Goal: Book appointment/travel/reservation

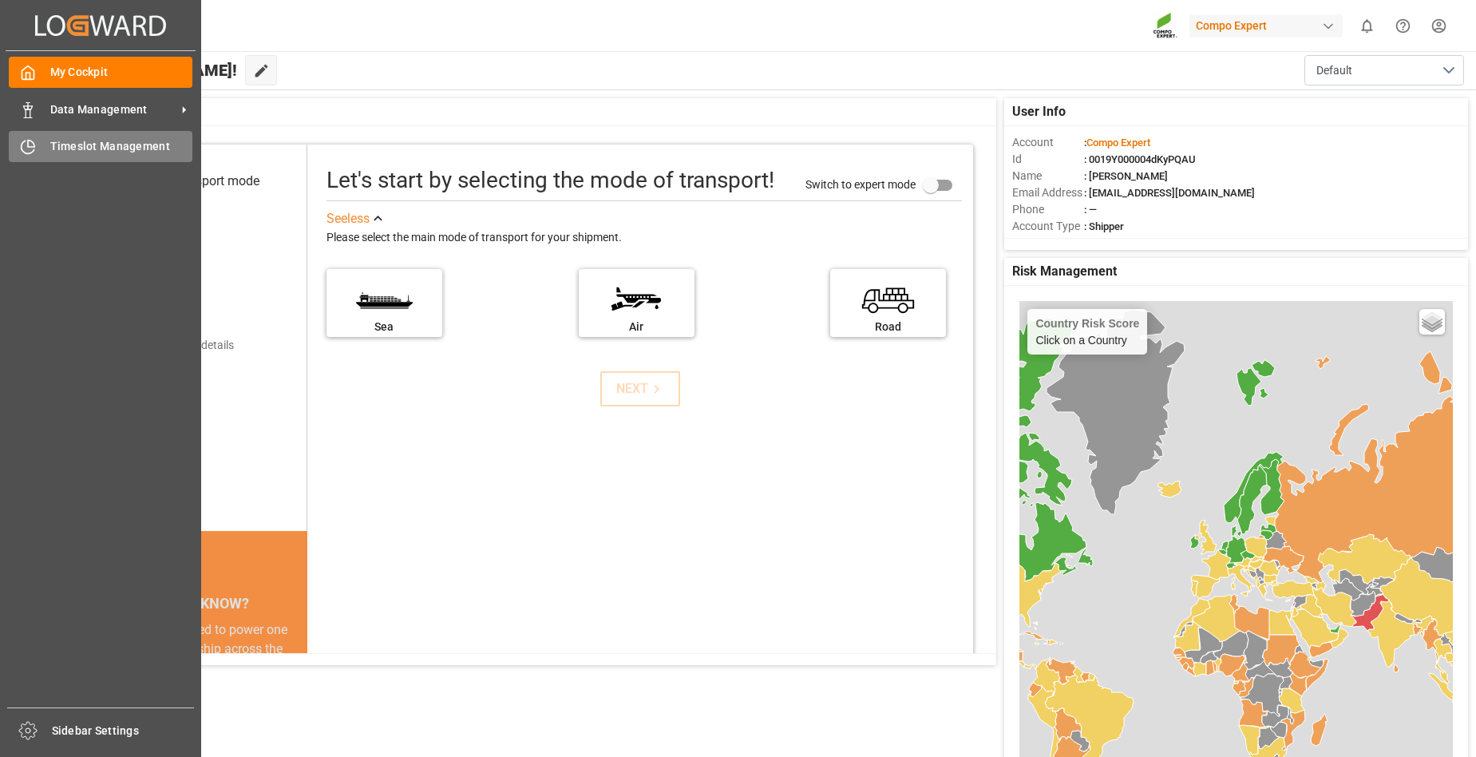
click at [47, 146] on div "Timeslot Management Timeslot Management" at bounding box center [101, 146] width 184 height 31
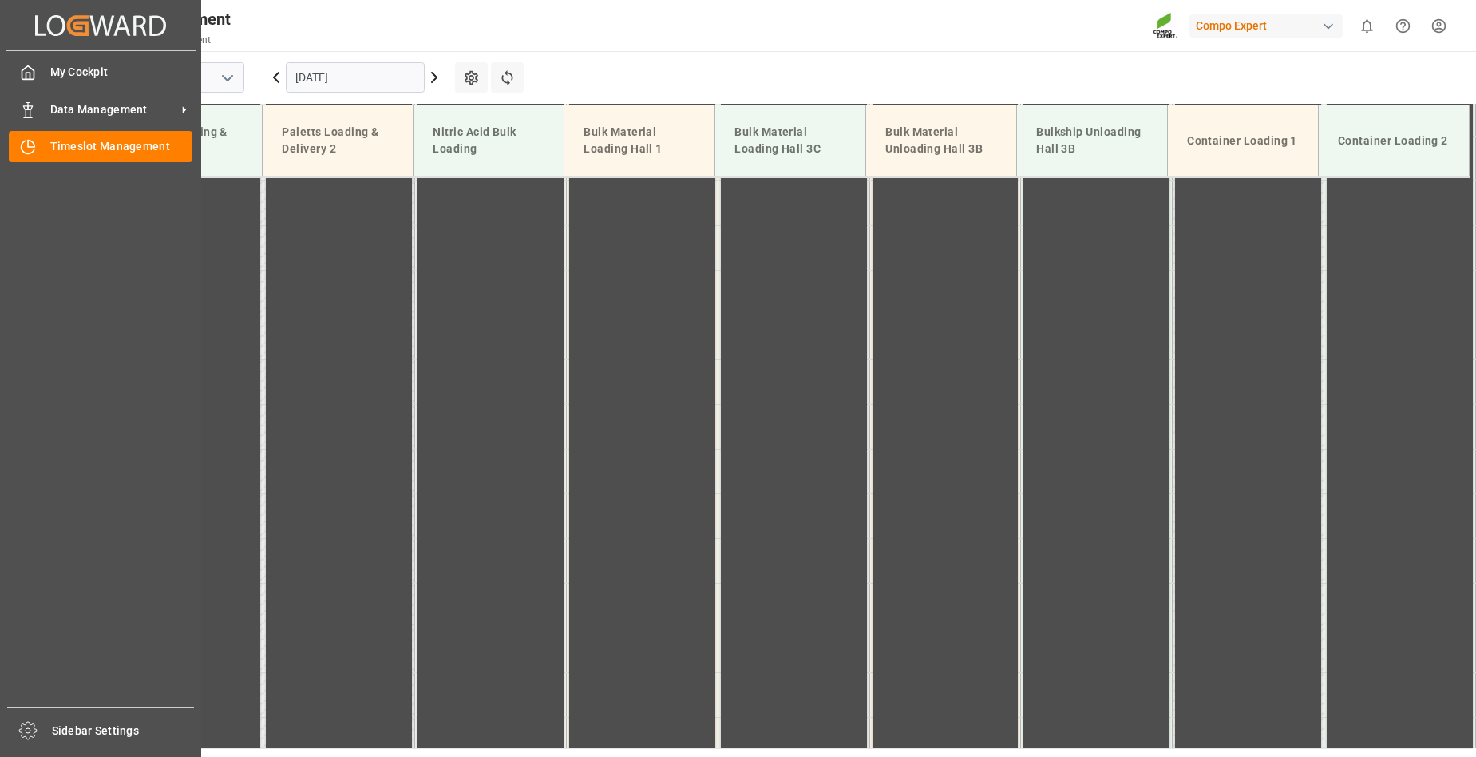
scroll to position [1079, 0]
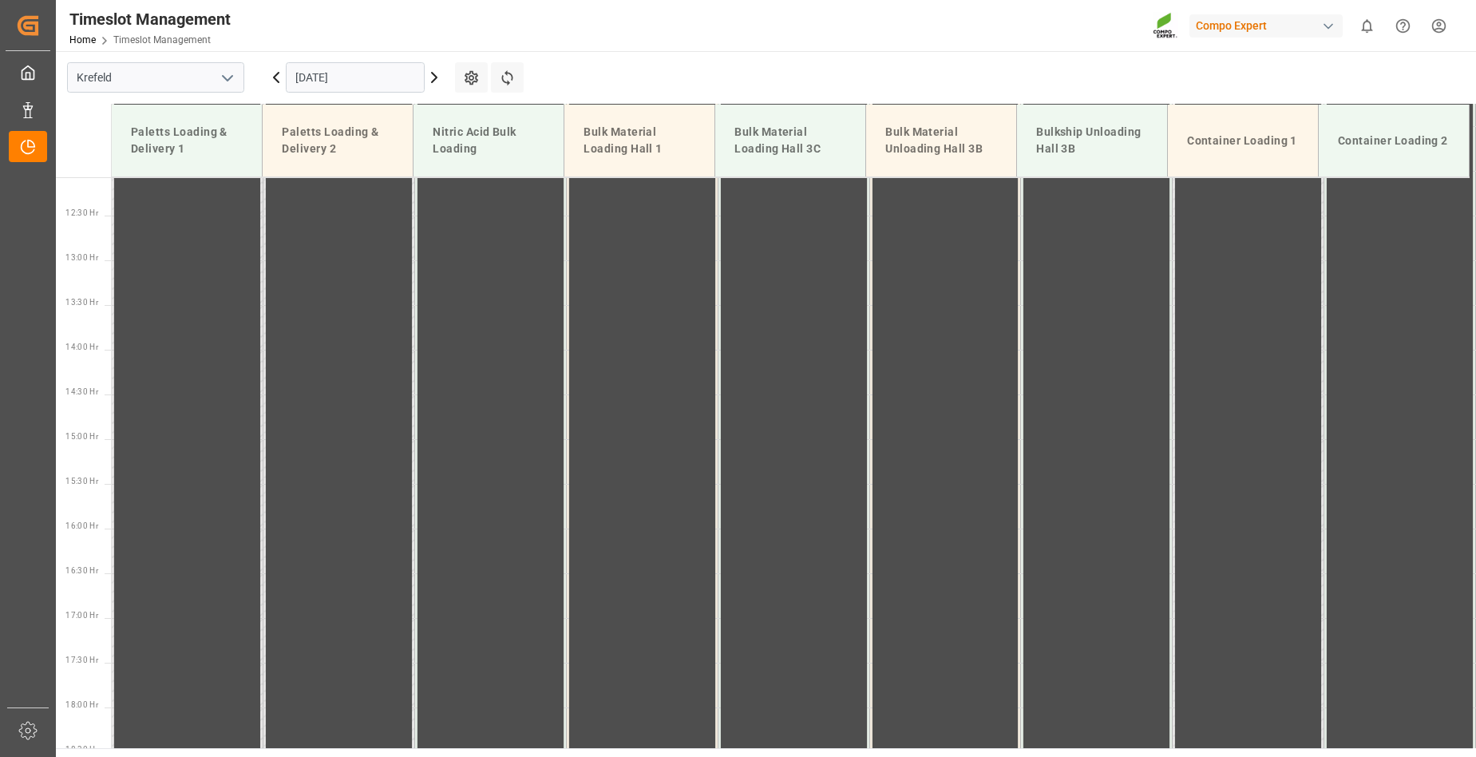
click at [392, 83] on input "[DATE]" at bounding box center [355, 77] width 139 height 30
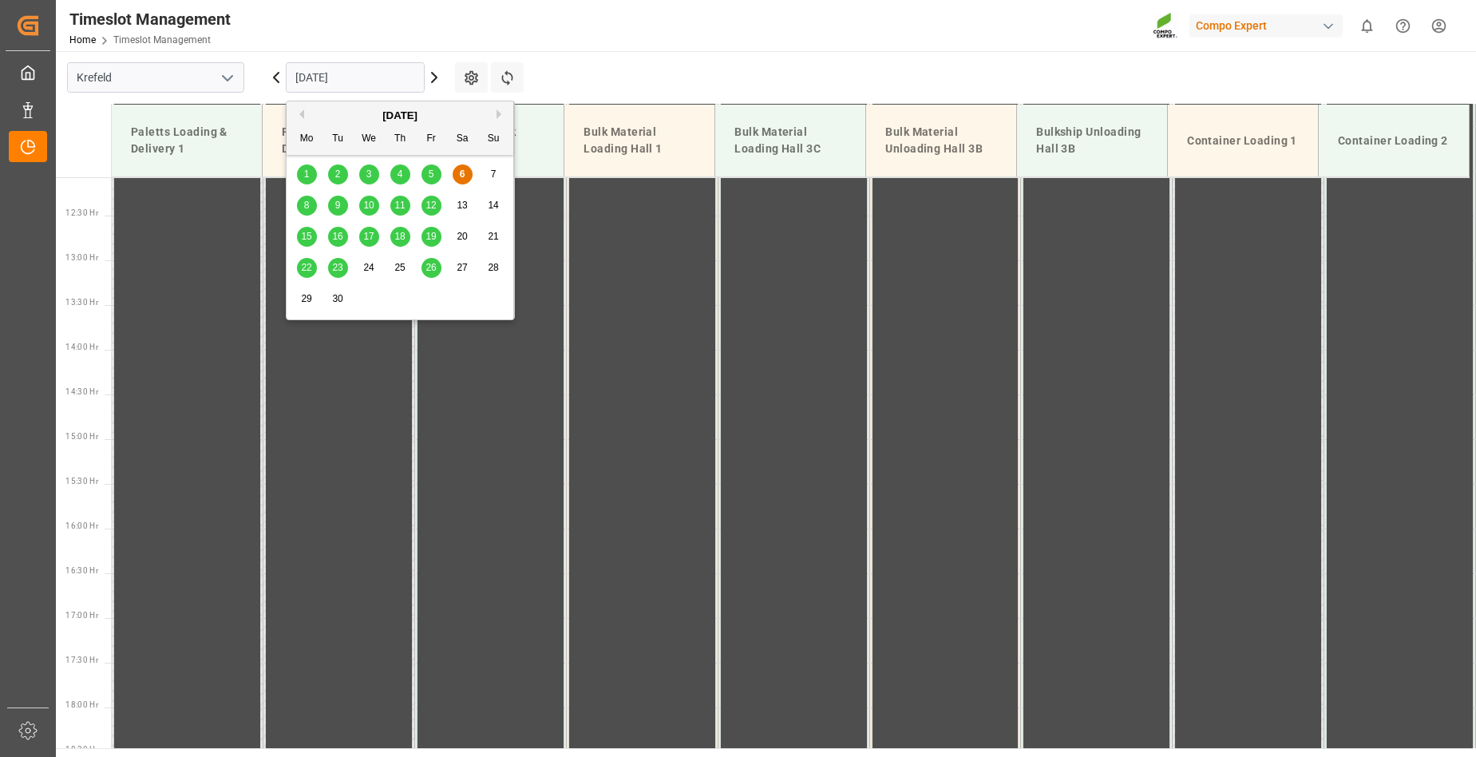
click at [302, 207] on div "8" at bounding box center [307, 205] width 20 height 19
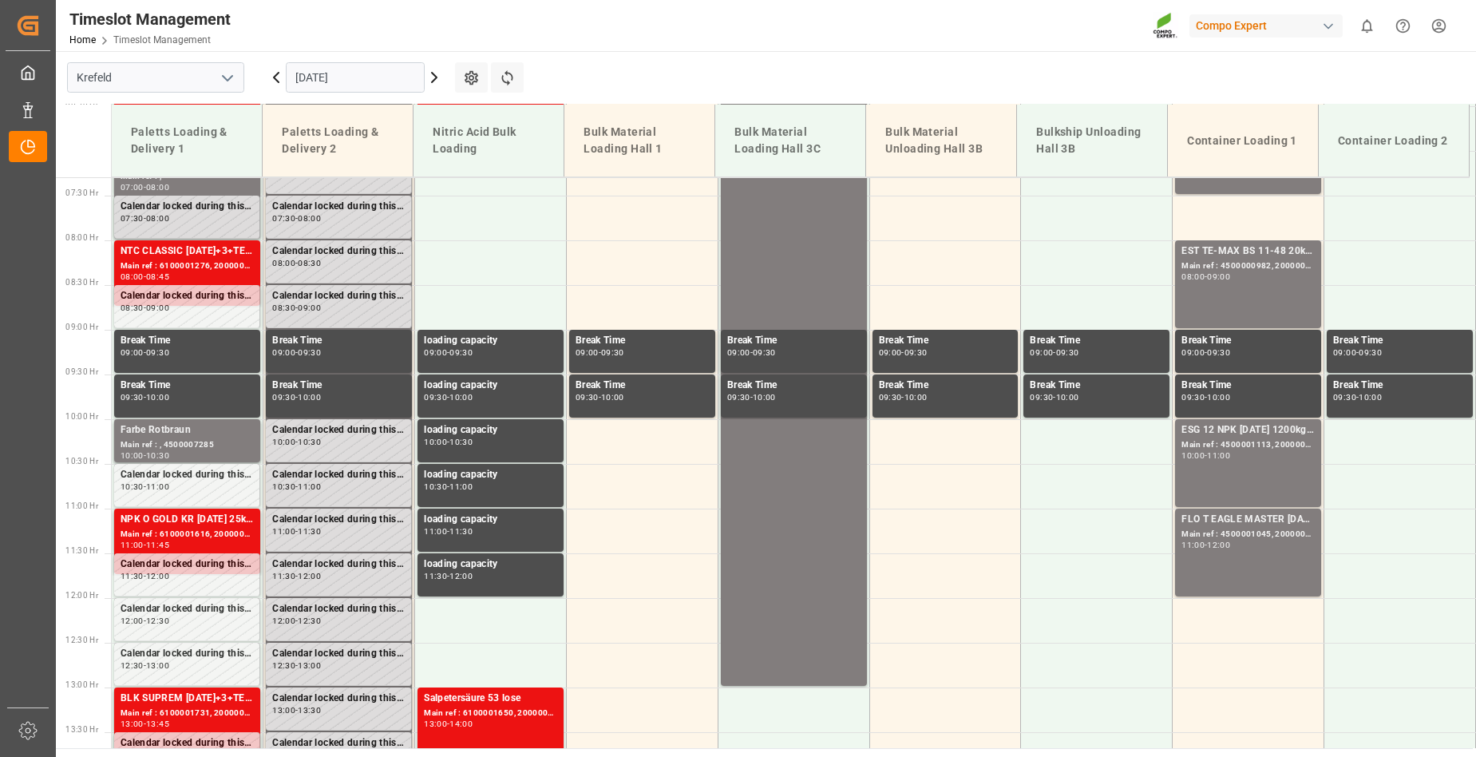
scroll to position [680, 0]
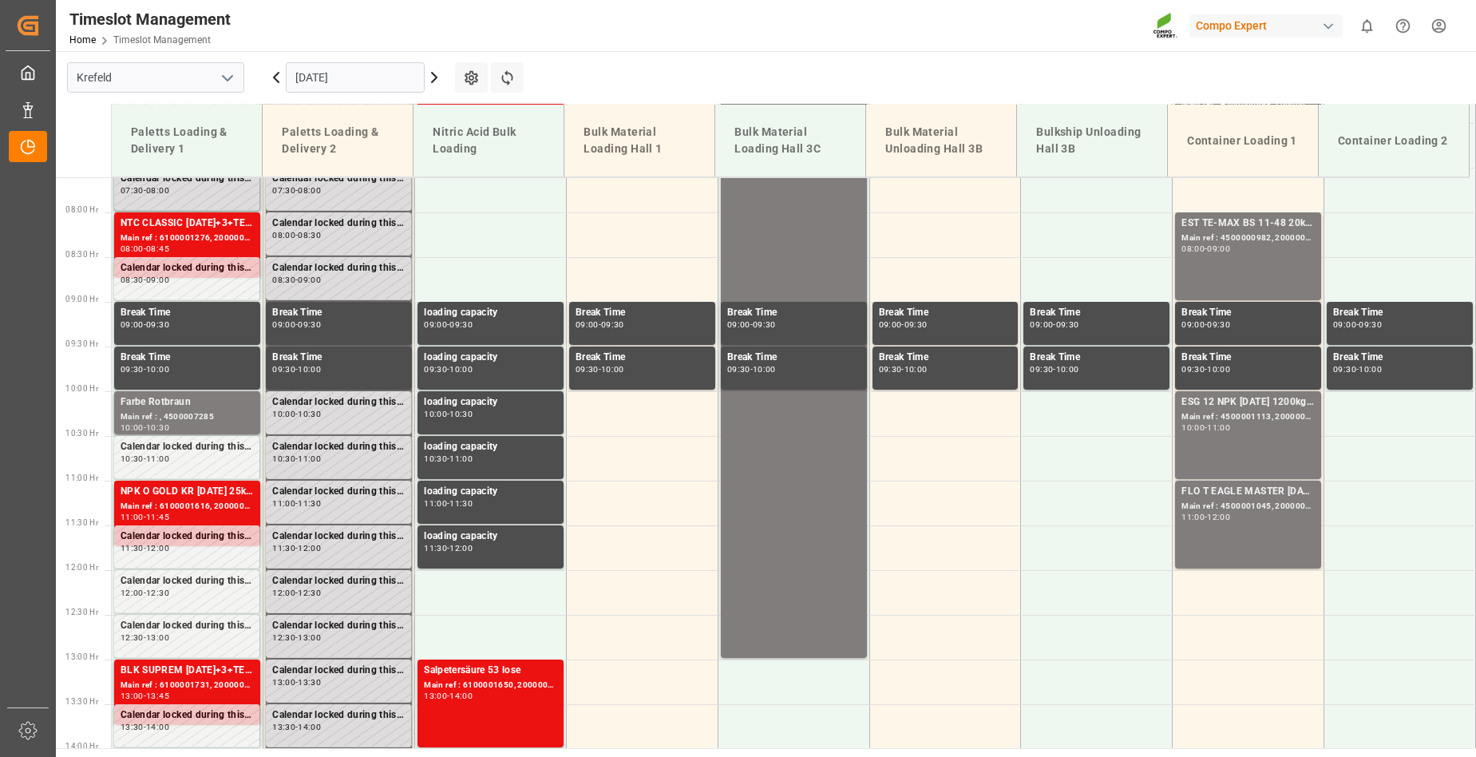
click at [373, 69] on input "[DATE]" at bounding box center [355, 77] width 139 height 30
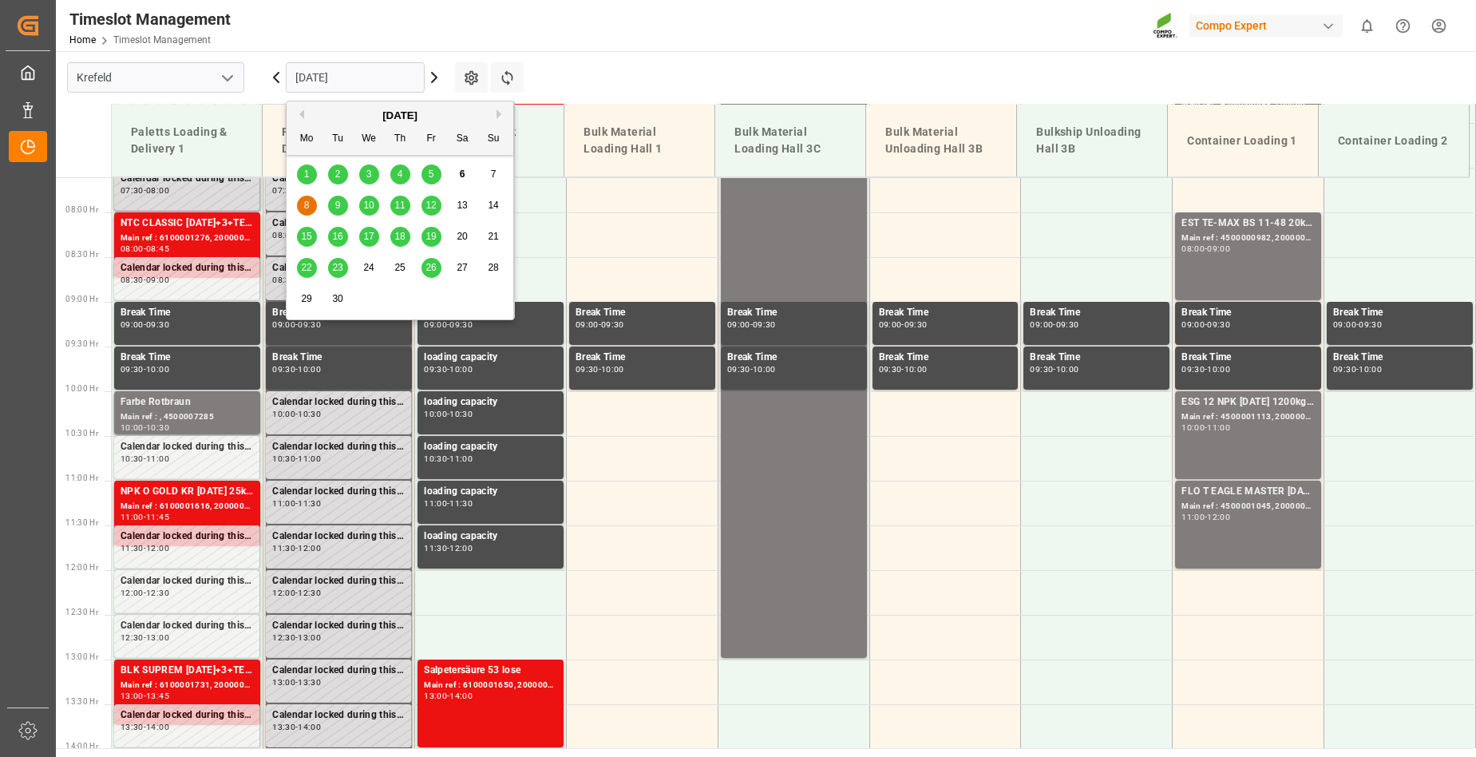
click at [340, 205] on span "9" at bounding box center [338, 205] width 6 height 11
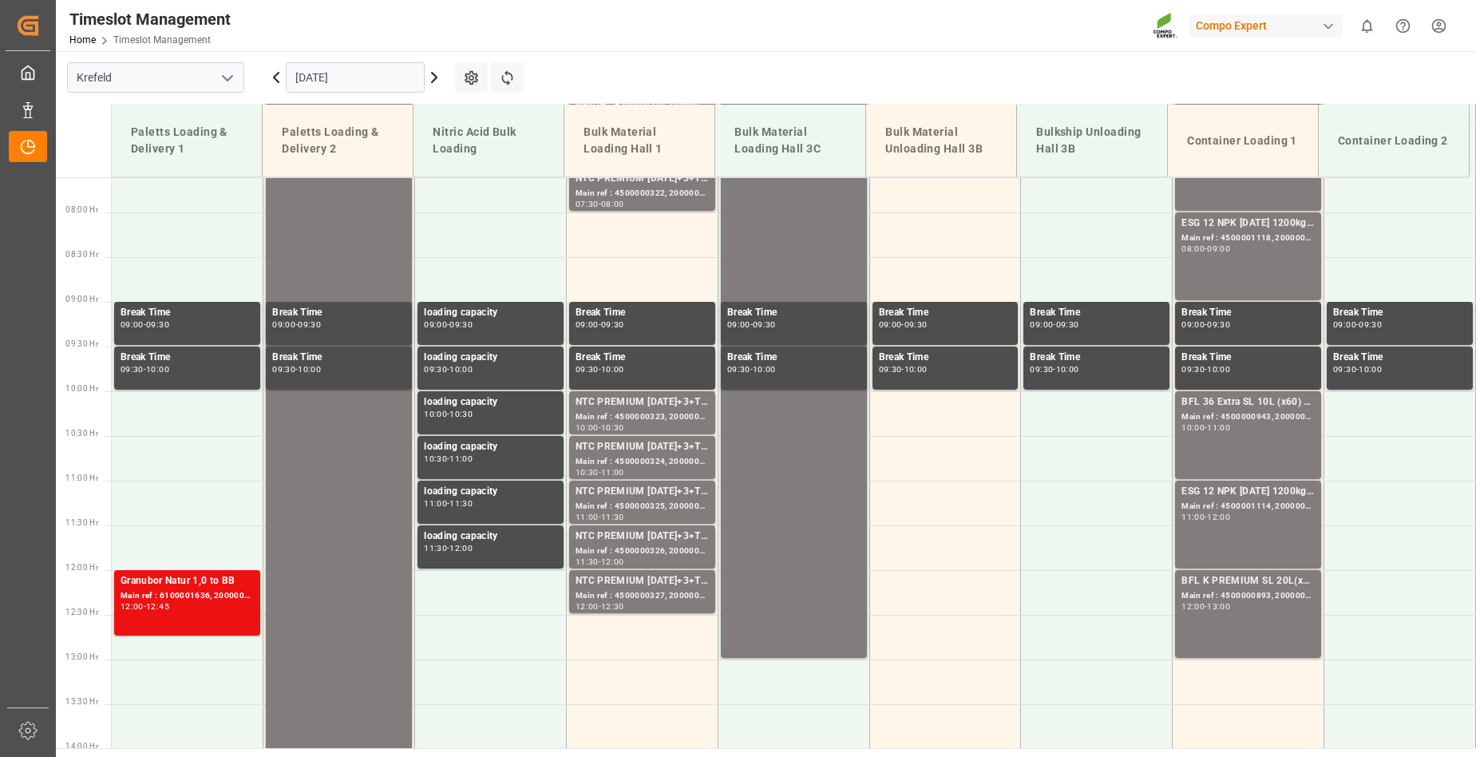
click at [364, 81] on input "[DATE]" at bounding box center [355, 77] width 139 height 30
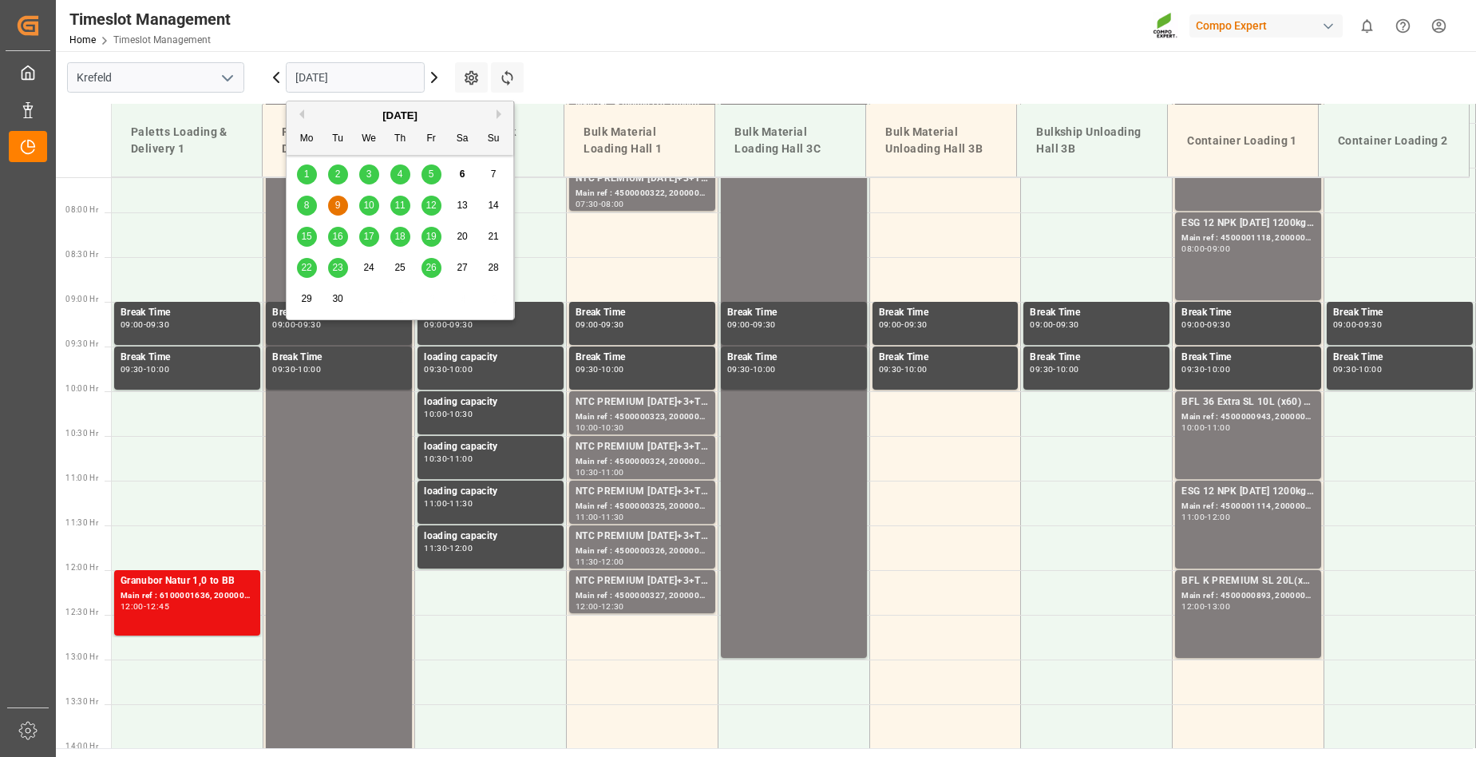
click at [372, 203] on span "10" at bounding box center [368, 205] width 10 height 11
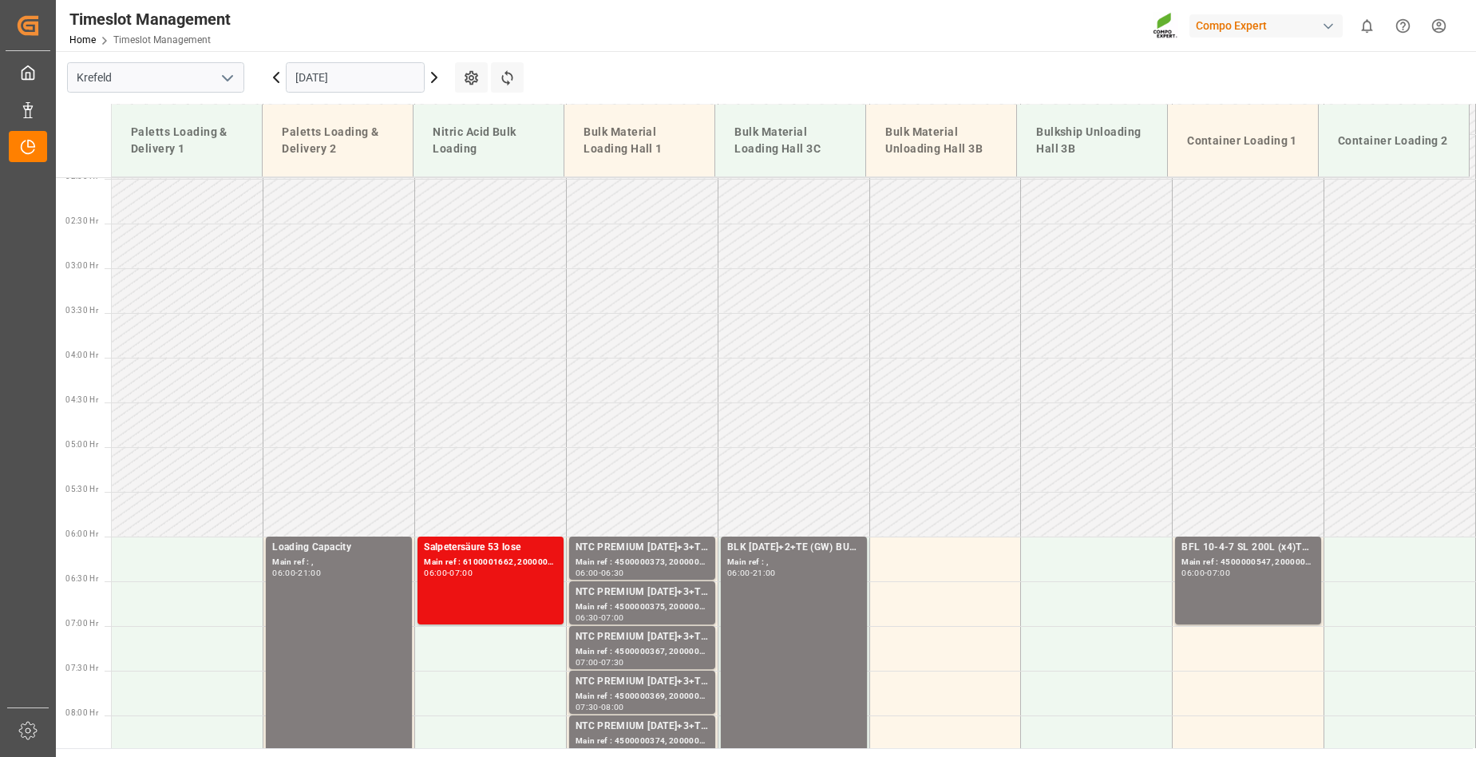
scroll to position [42, 0]
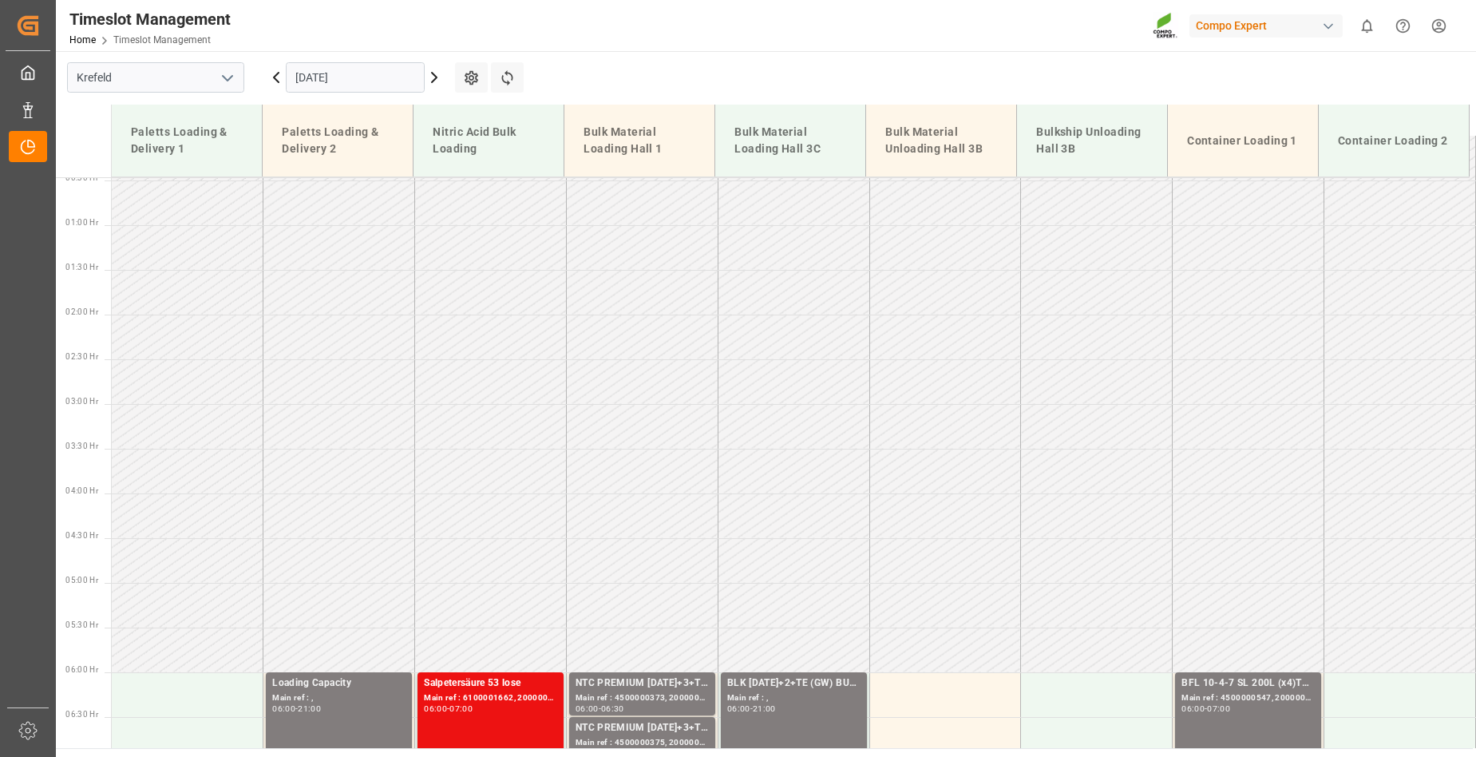
click at [274, 73] on icon at bounding box center [276, 77] width 19 height 19
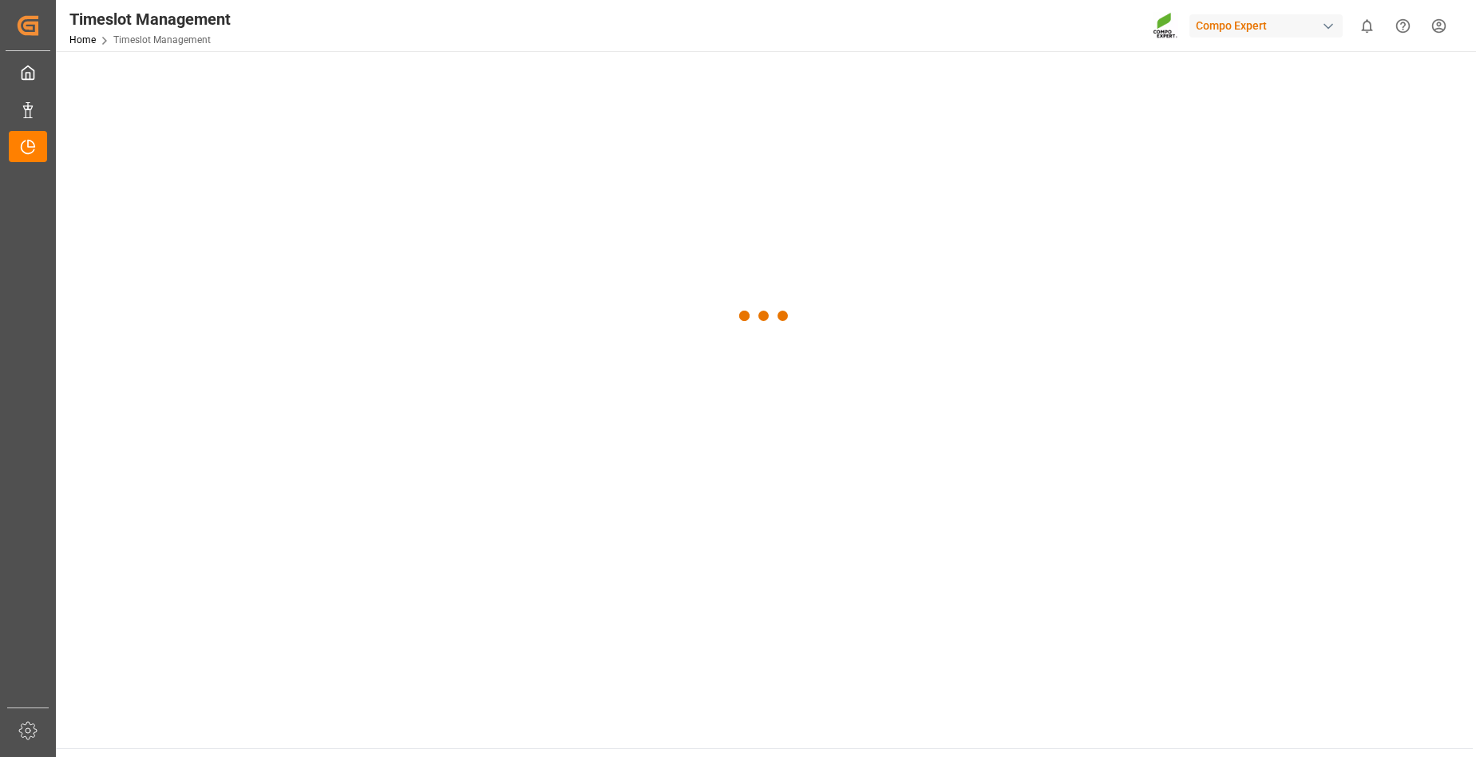
click at [274, 73] on div at bounding box center [764, 316] width 1417 height 530
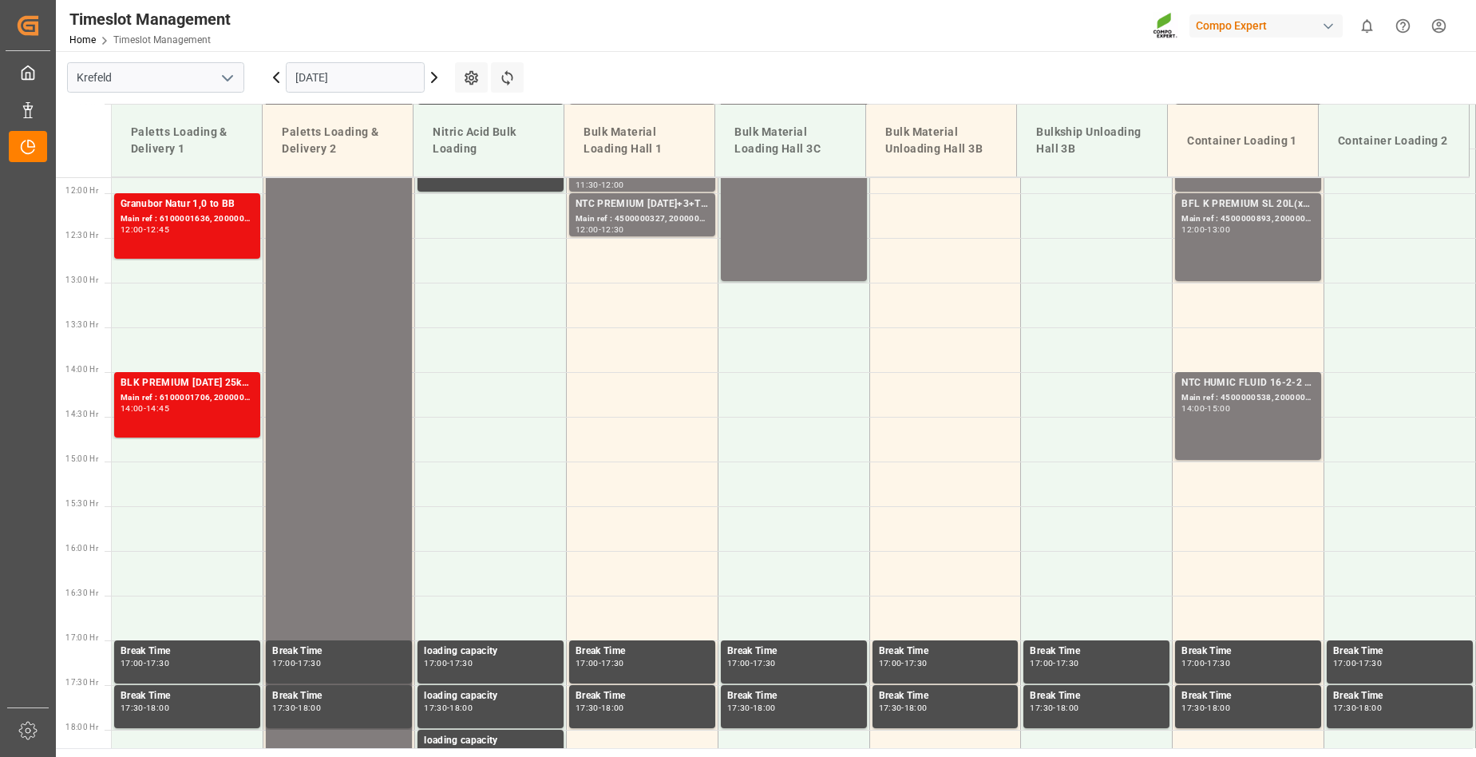
scroll to position [1079, 0]
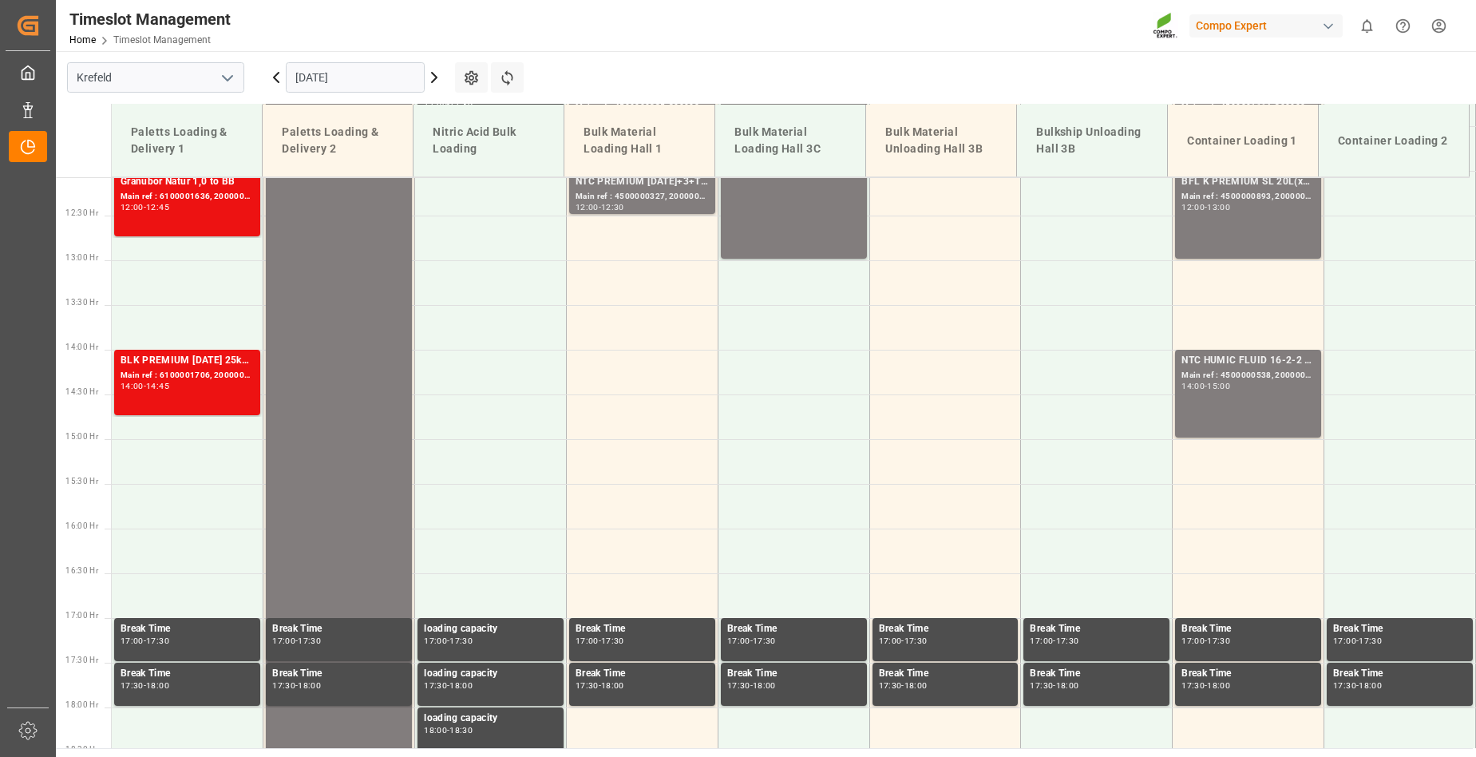
click at [277, 74] on icon at bounding box center [276, 78] width 5 height 10
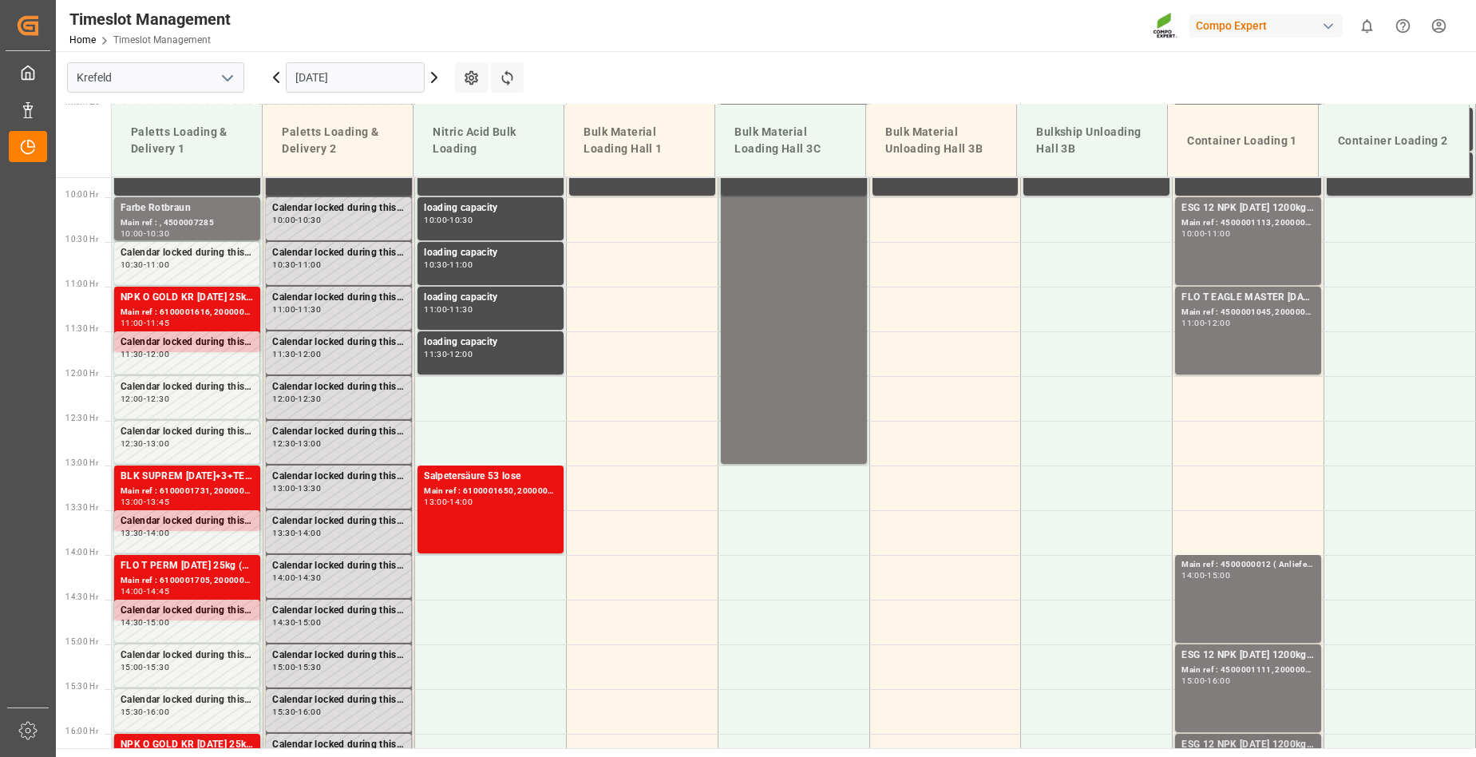
scroll to position [857, 0]
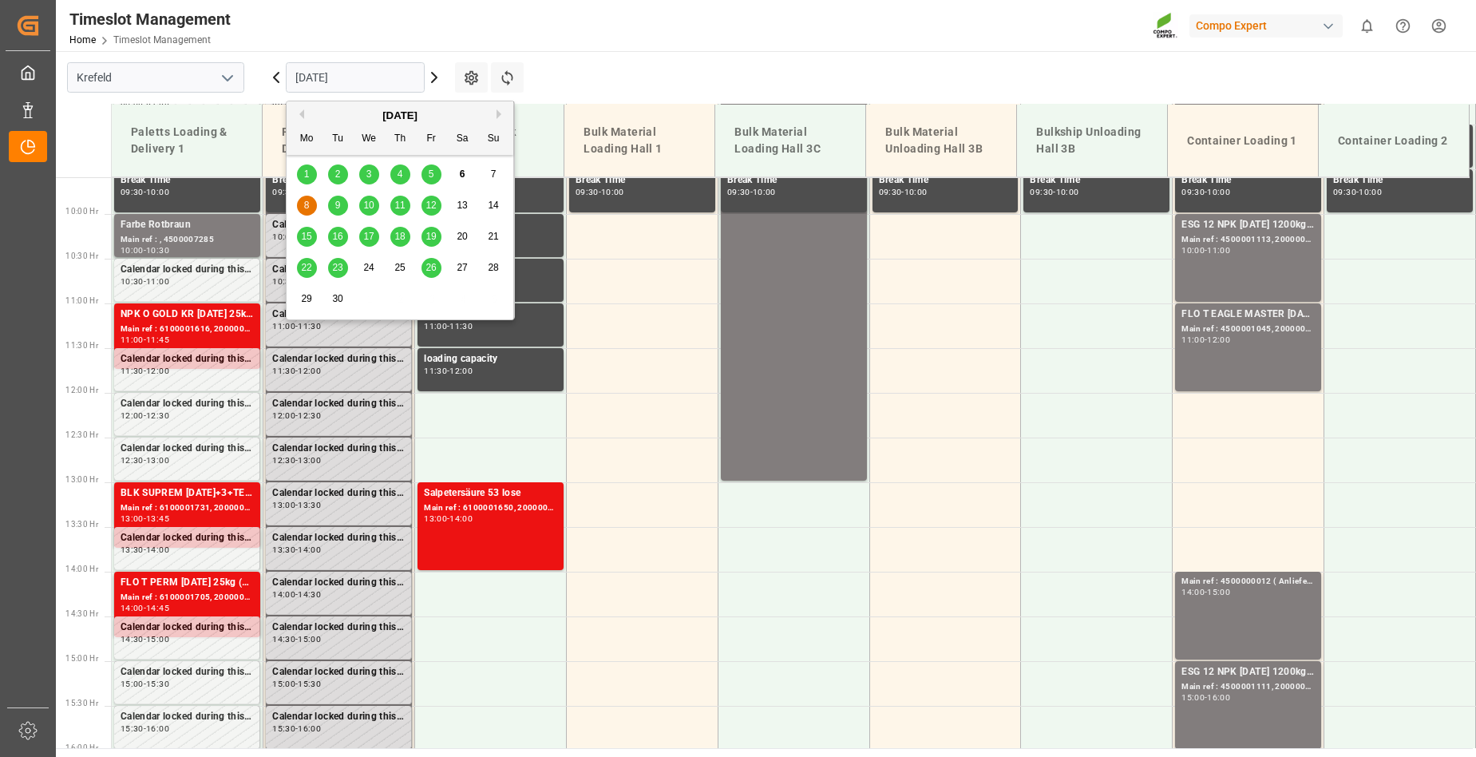
click at [385, 73] on input "[DATE]" at bounding box center [355, 77] width 139 height 30
click at [336, 206] on span "9" at bounding box center [338, 205] width 6 height 11
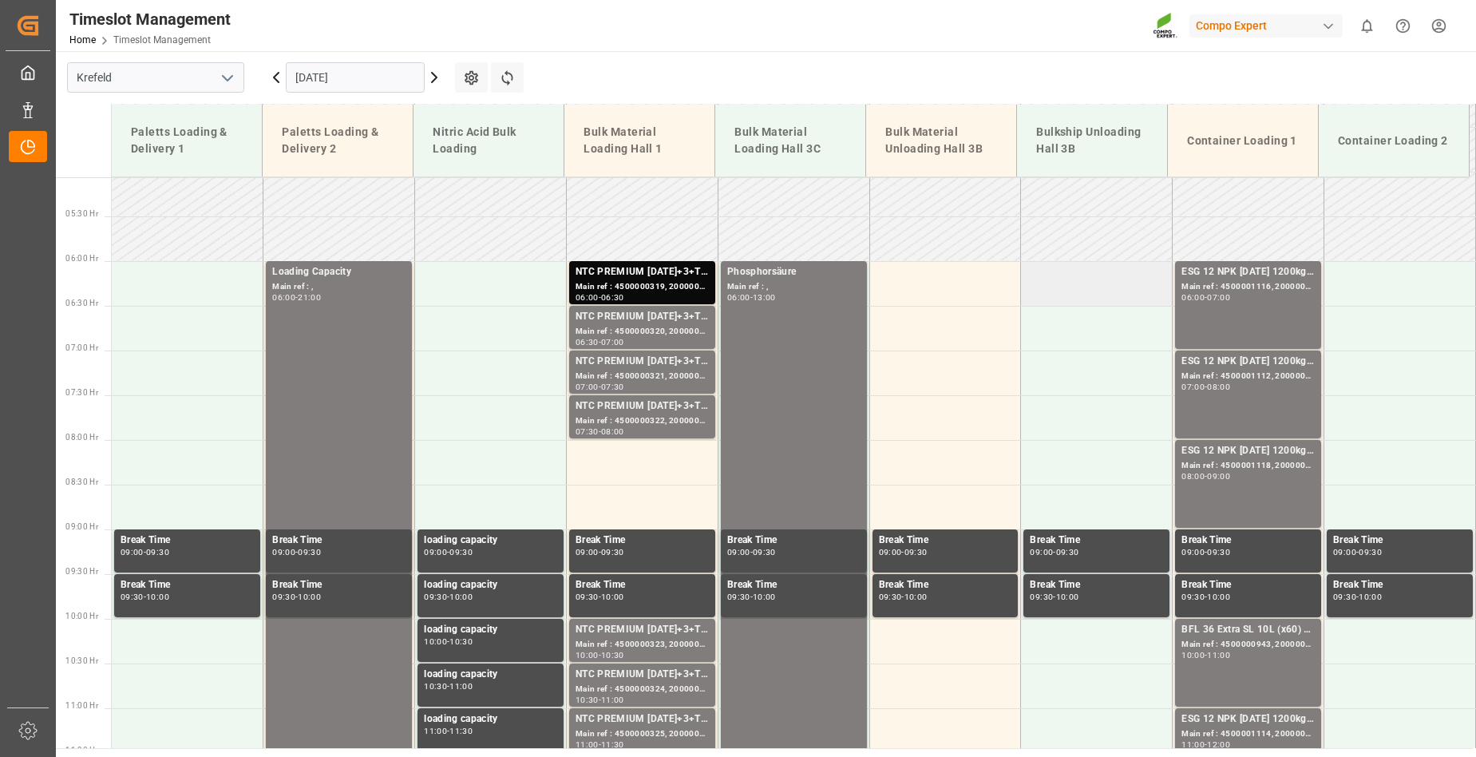
scroll to position [441, 0]
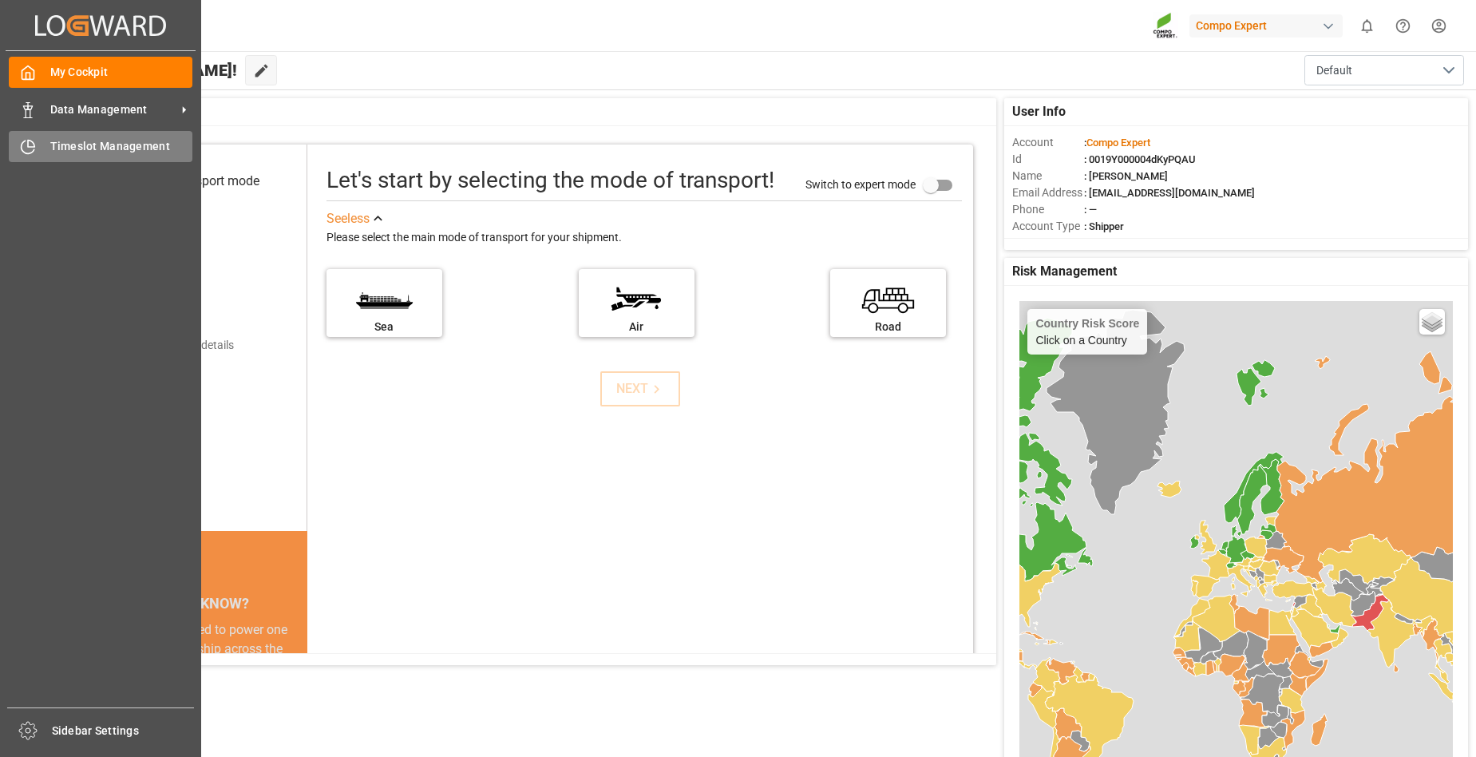
click at [54, 146] on span "Timeslot Management" at bounding box center [121, 146] width 143 height 17
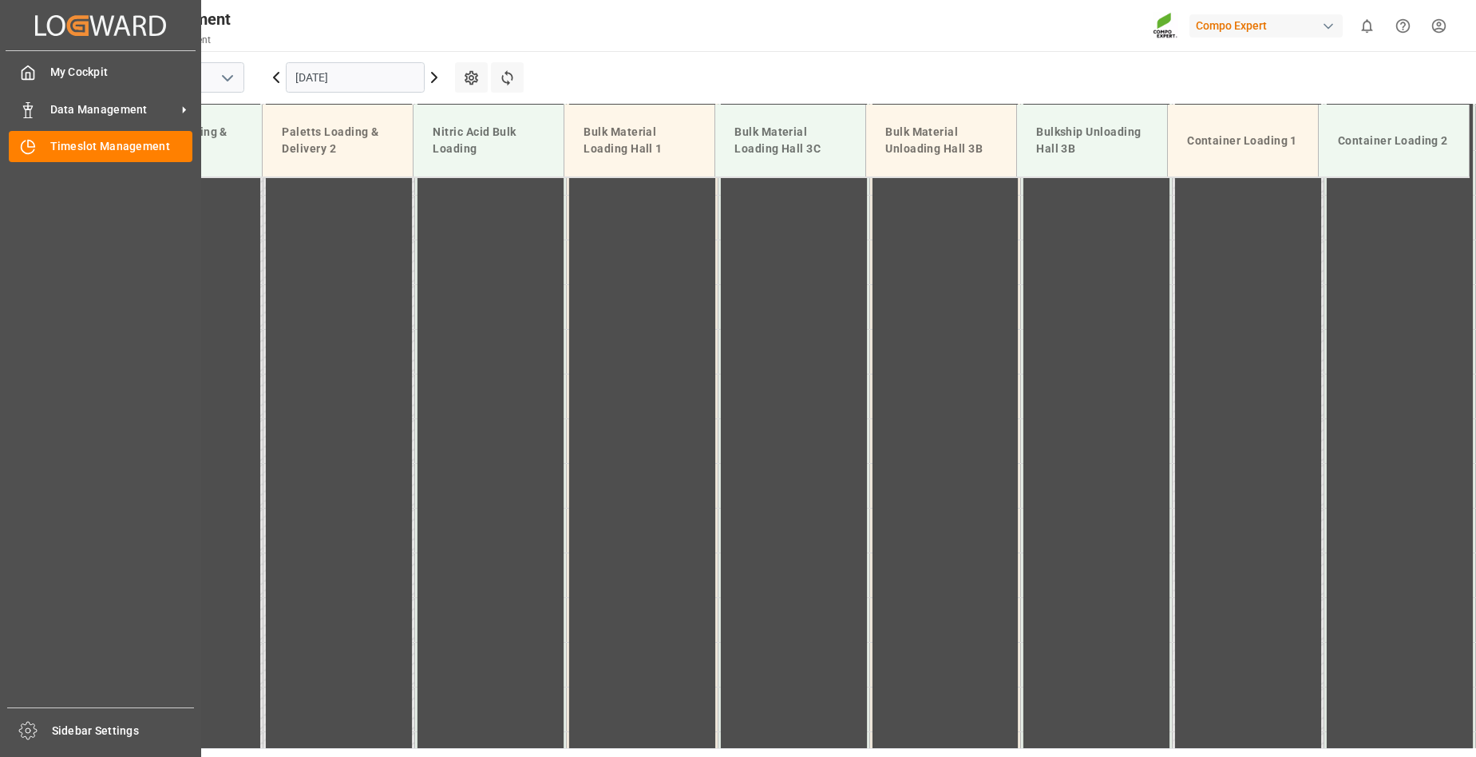
scroll to position [1079, 0]
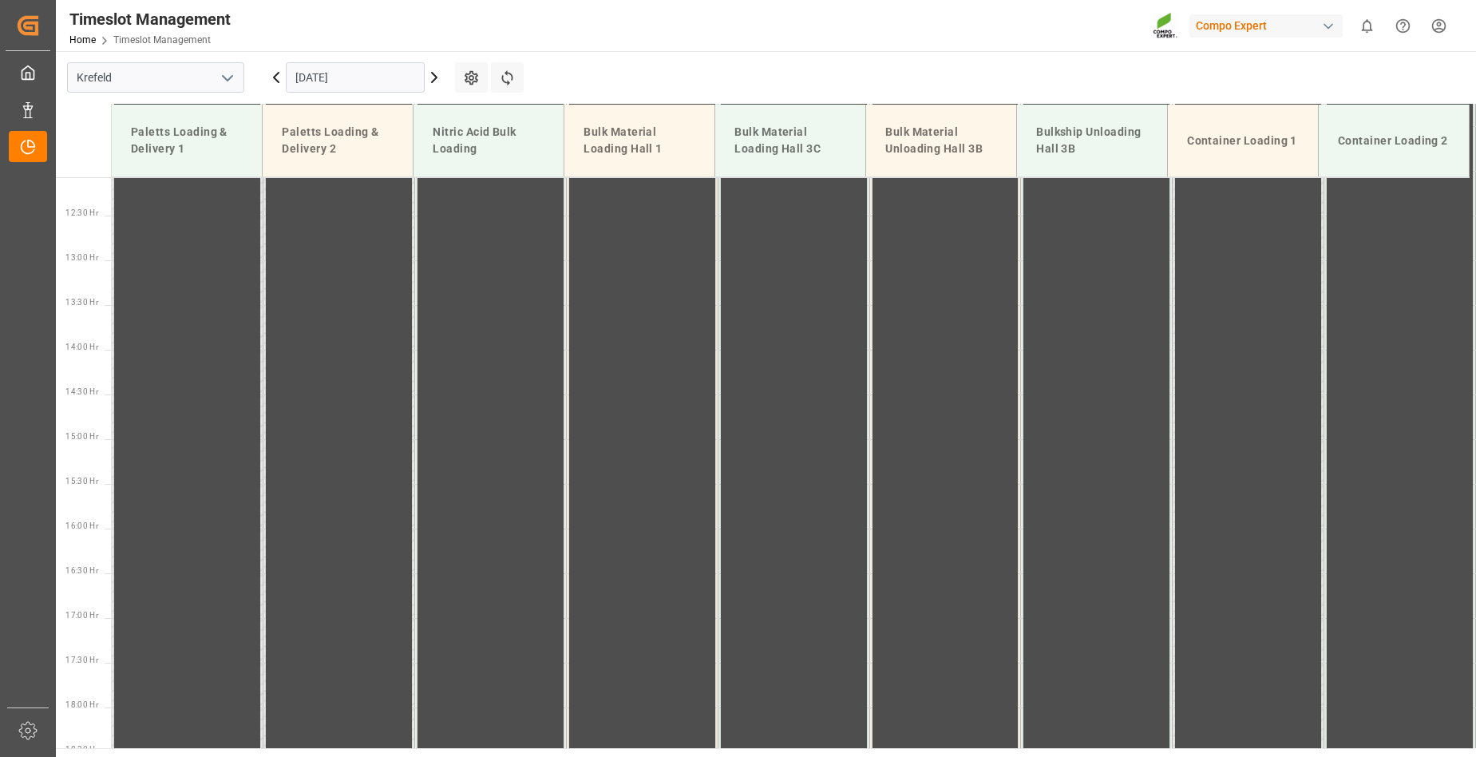
click at [361, 75] on input "[DATE]" at bounding box center [355, 77] width 139 height 30
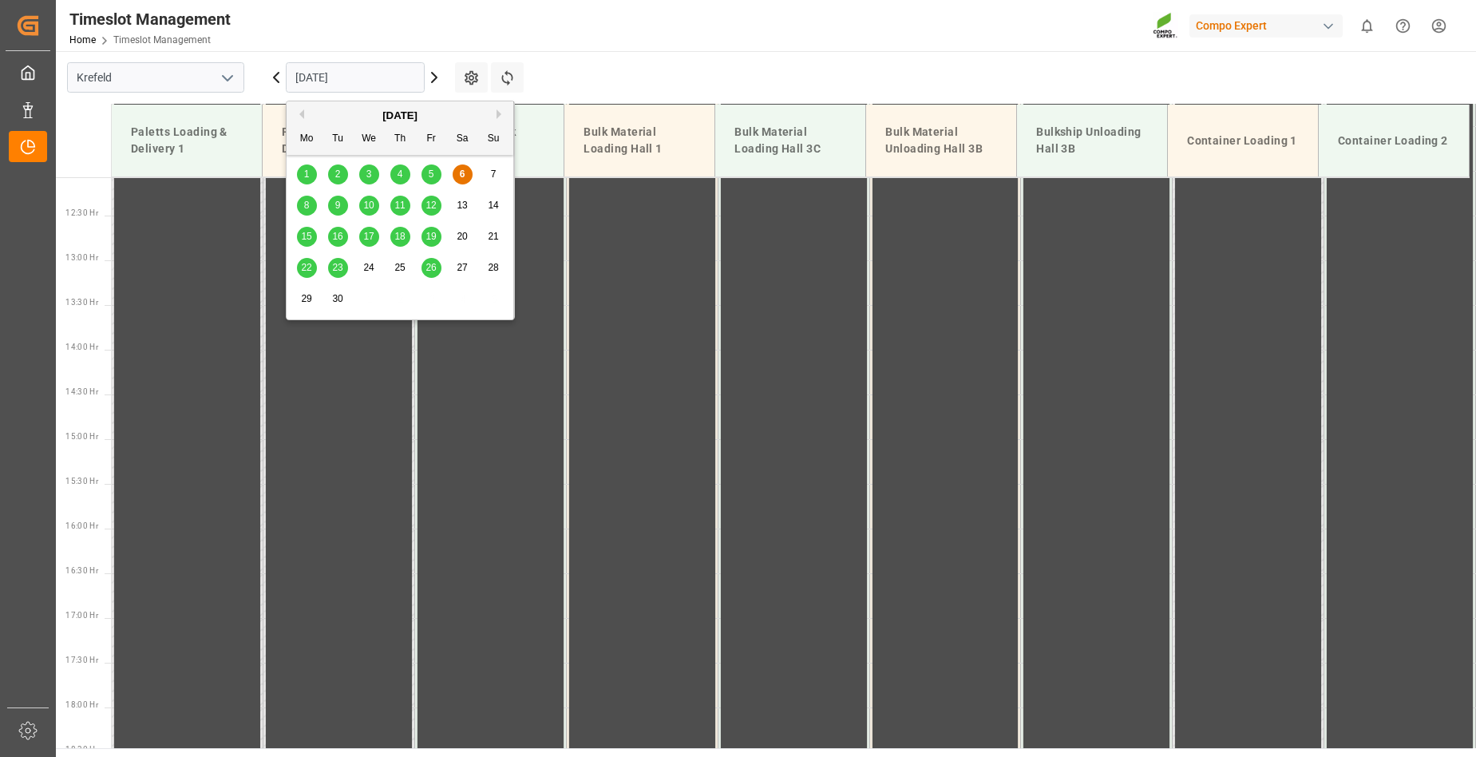
click at [308, 208] on span "8" at bounding box center [307, 205] width 6 height 11
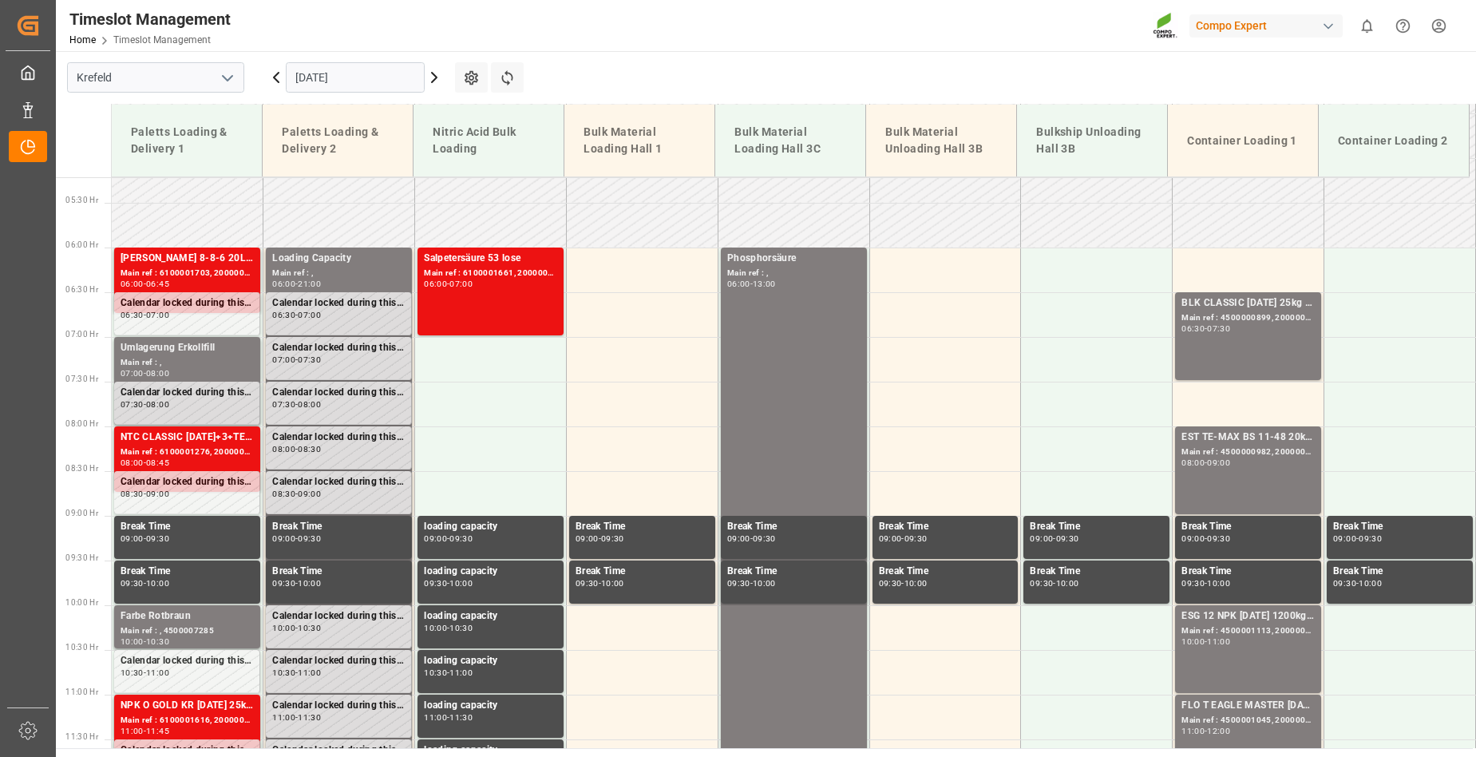
scroll to position [441, 0]
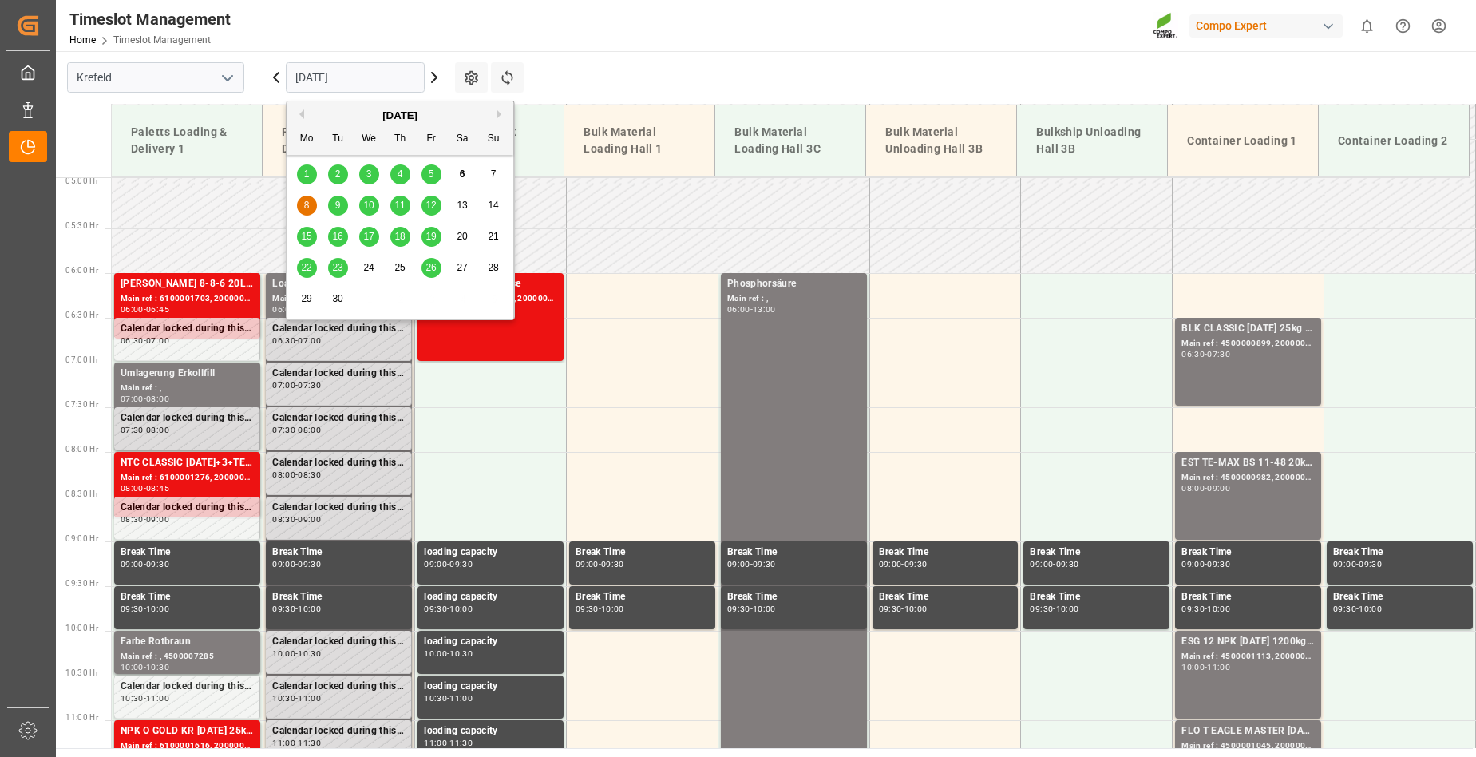
click at [385, 73] on input "[DATE]" at bounding box center [355, 77] width 139 height 30
click at [342, 206] on div "9" at bounding box center [338, 205] width 20 height 19
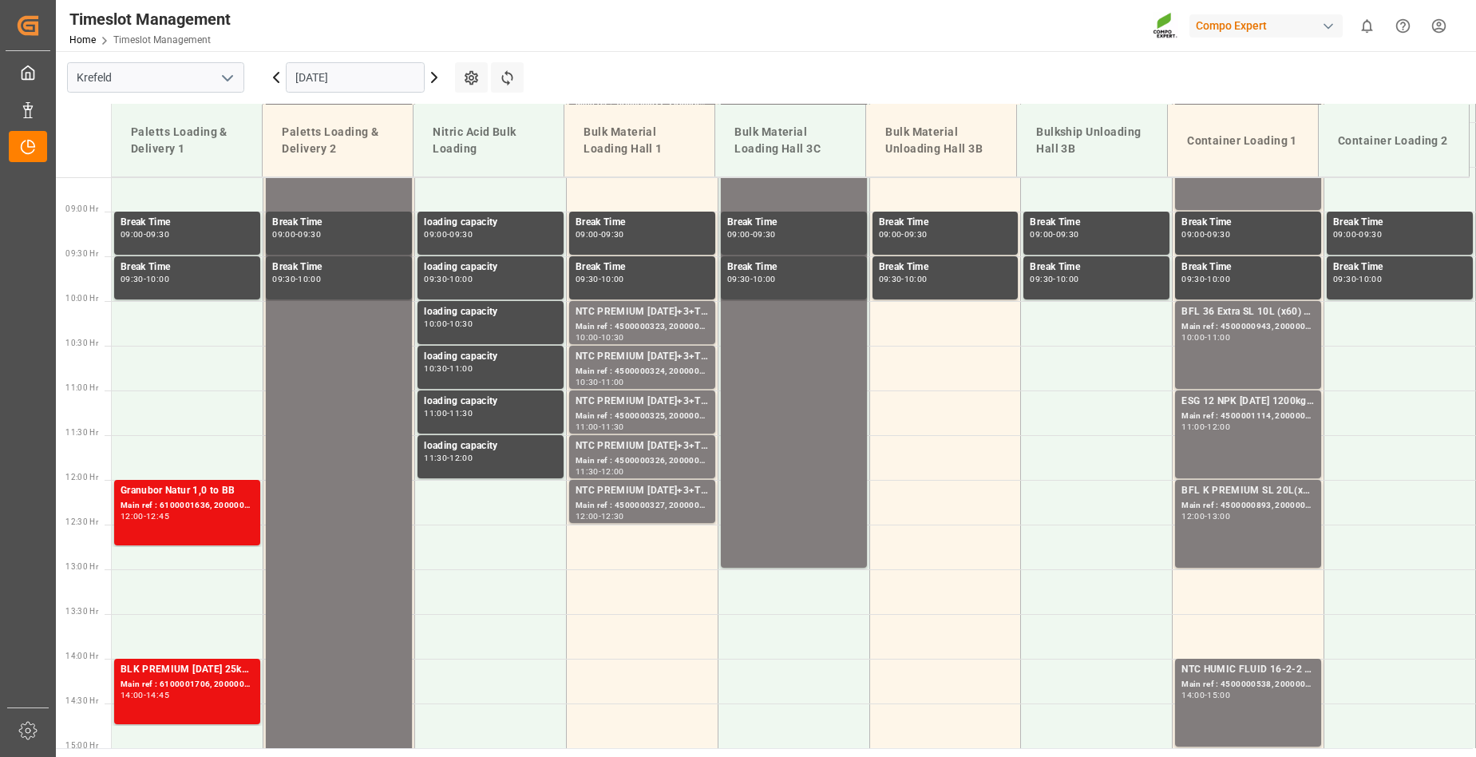
scroll to position [760, 0]
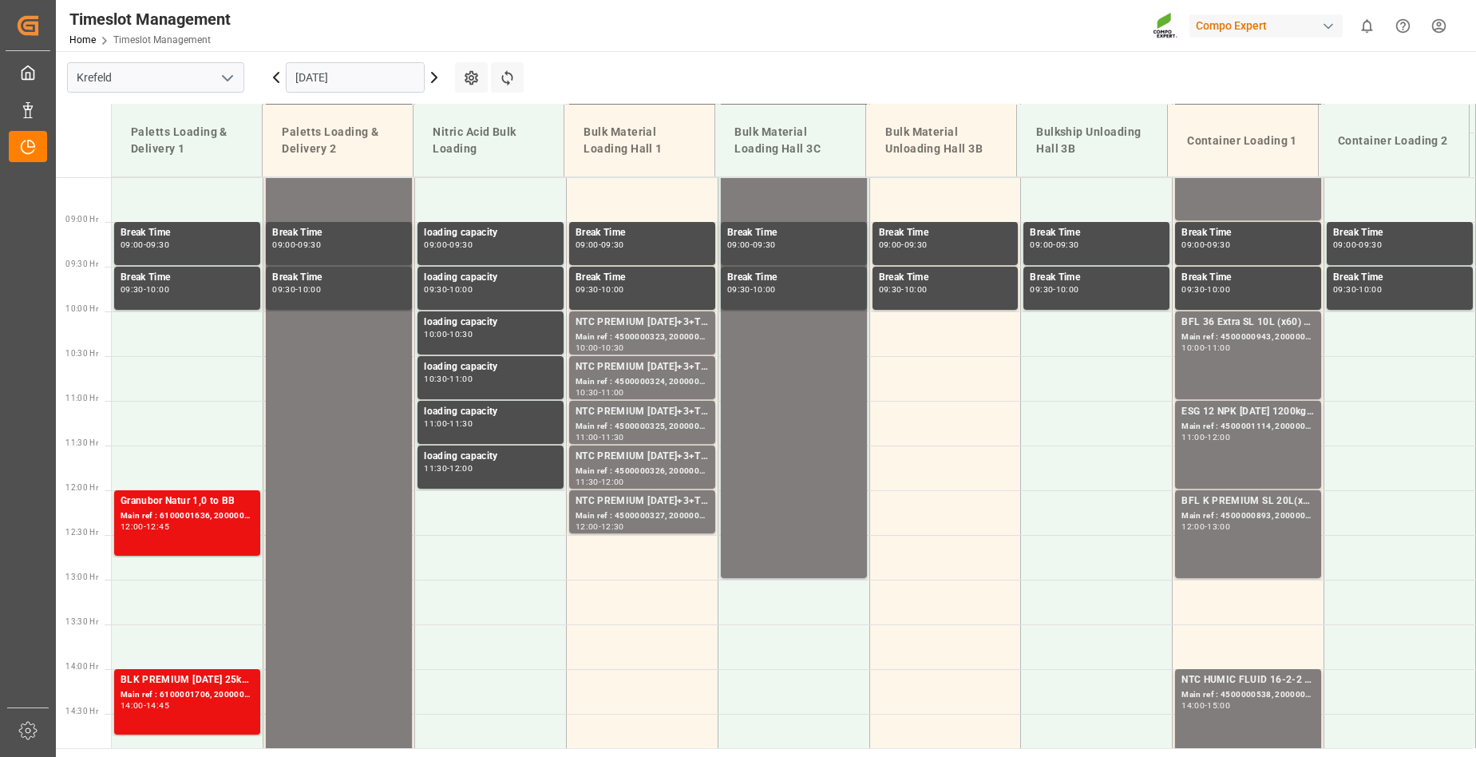
click at [393, 82] on input "[DATE]" at bounding box center [355, 77] width 139 height 30
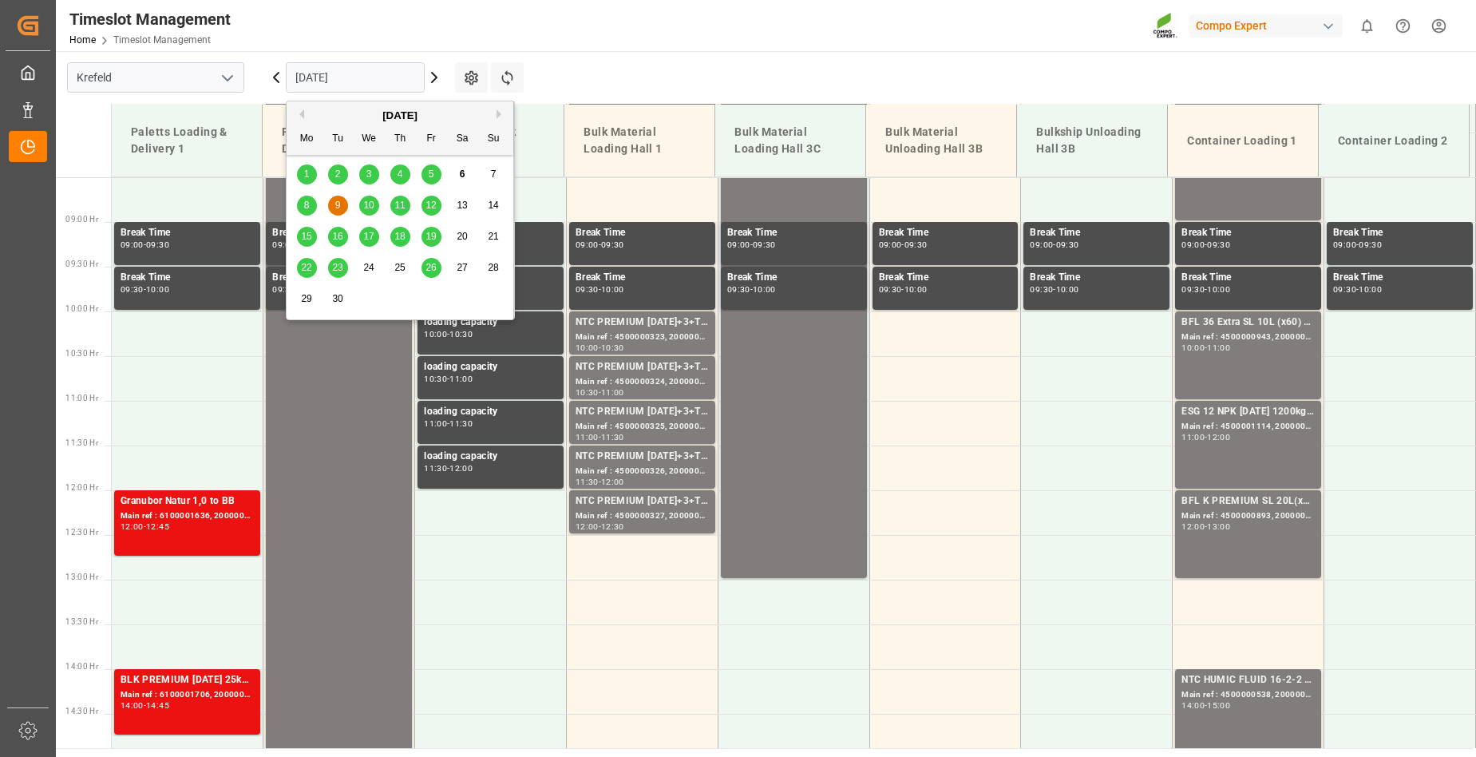
click at [367, 204] on span "10" at bounding box center [368, 205] width 10 height 11
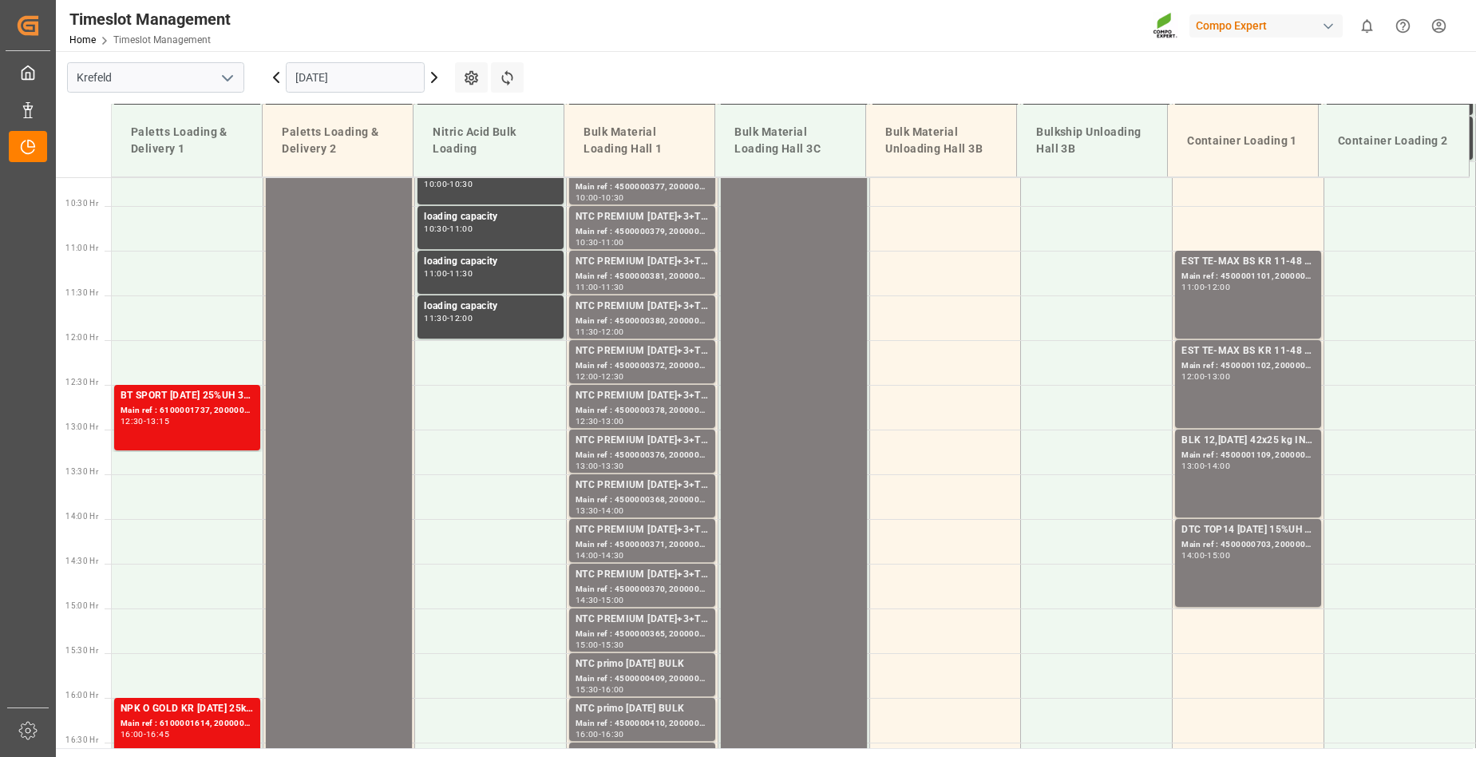
scroll to position [919, 0]
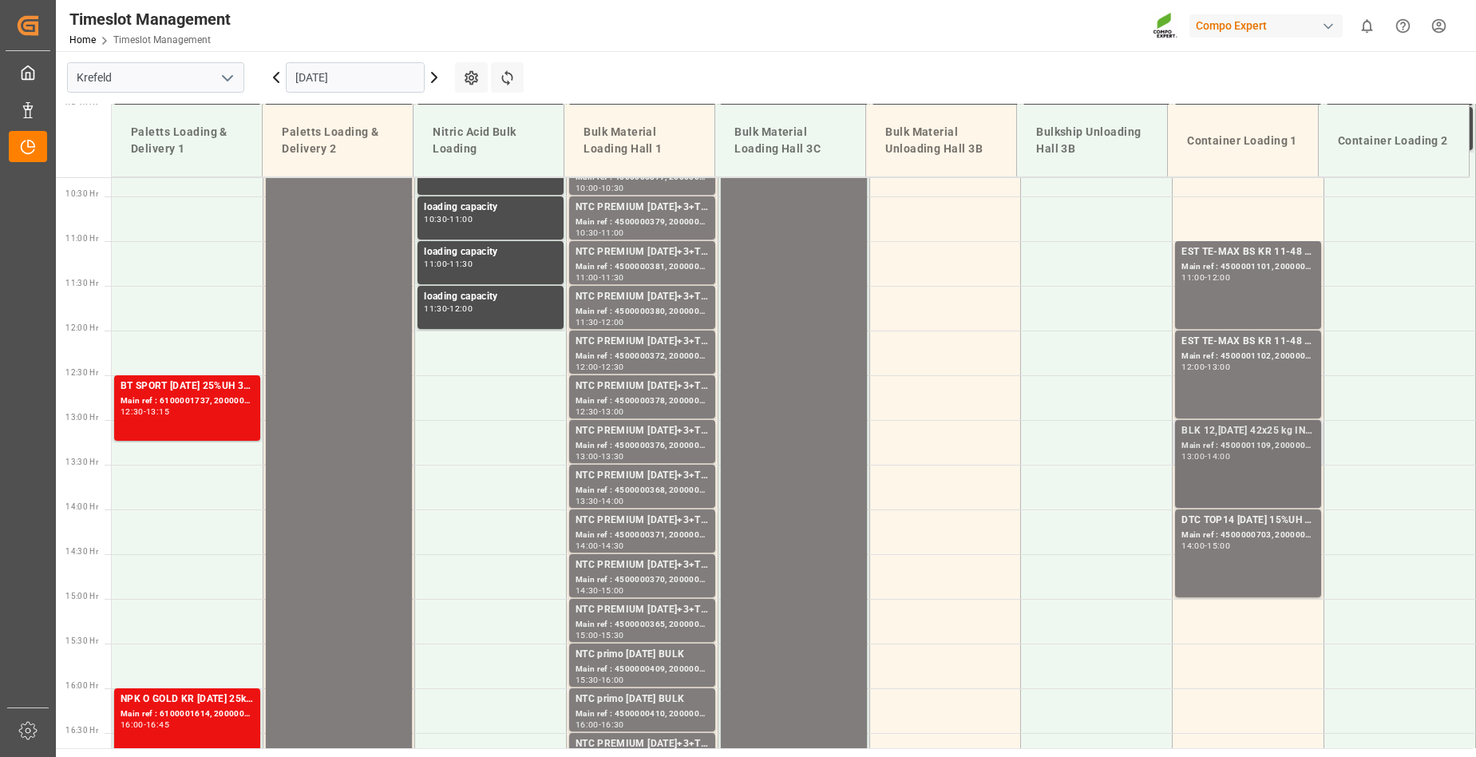
click at [1270, 446] on div "Main ref : 4500001109, 2000001158;" at bounding box center [1247, 446] width 133 height 14
click at [360, 70] on input "[DATE]" at bounding box center [355, 77] width 139 height 30
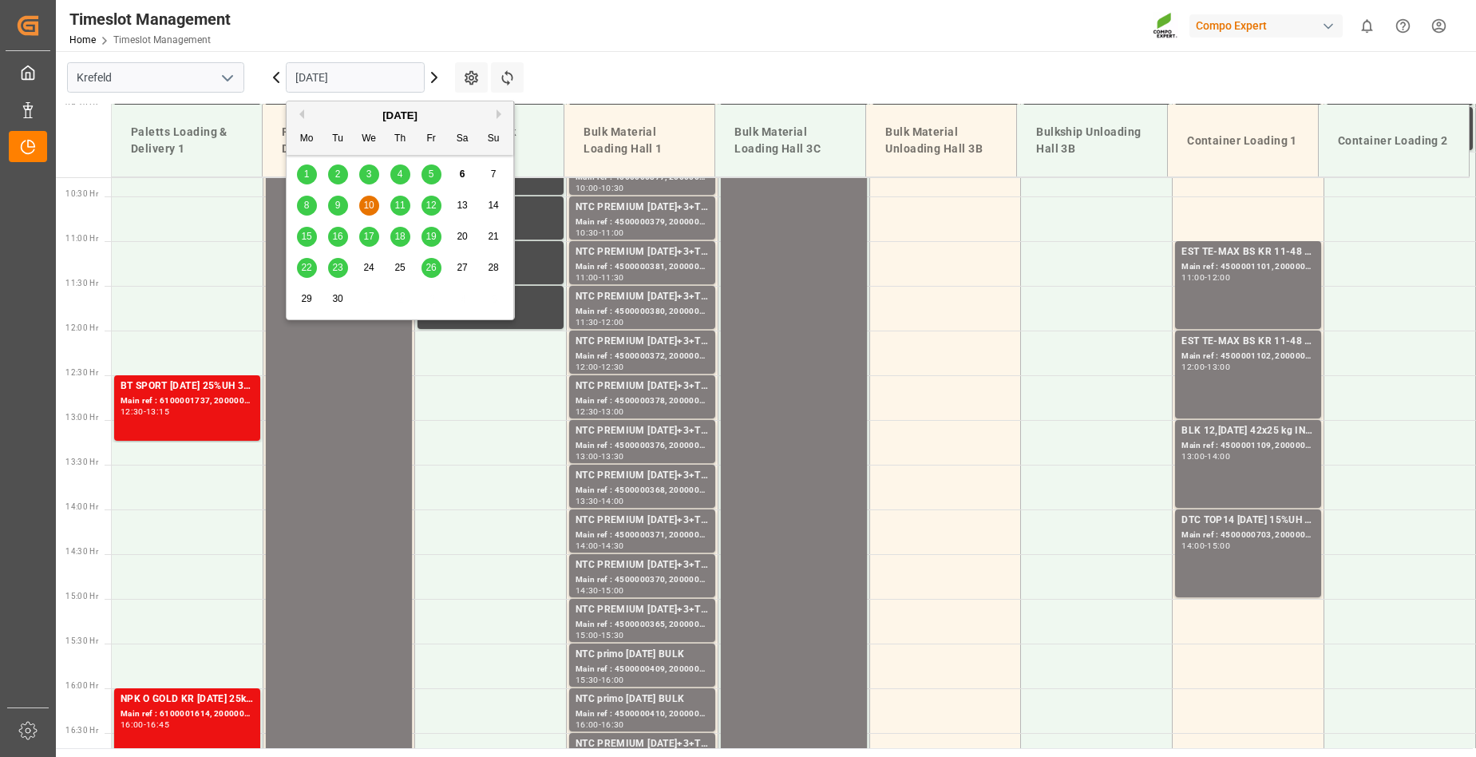
click at [400, 209] on span "11" at bounding box center [399, 205] width 10 height 11
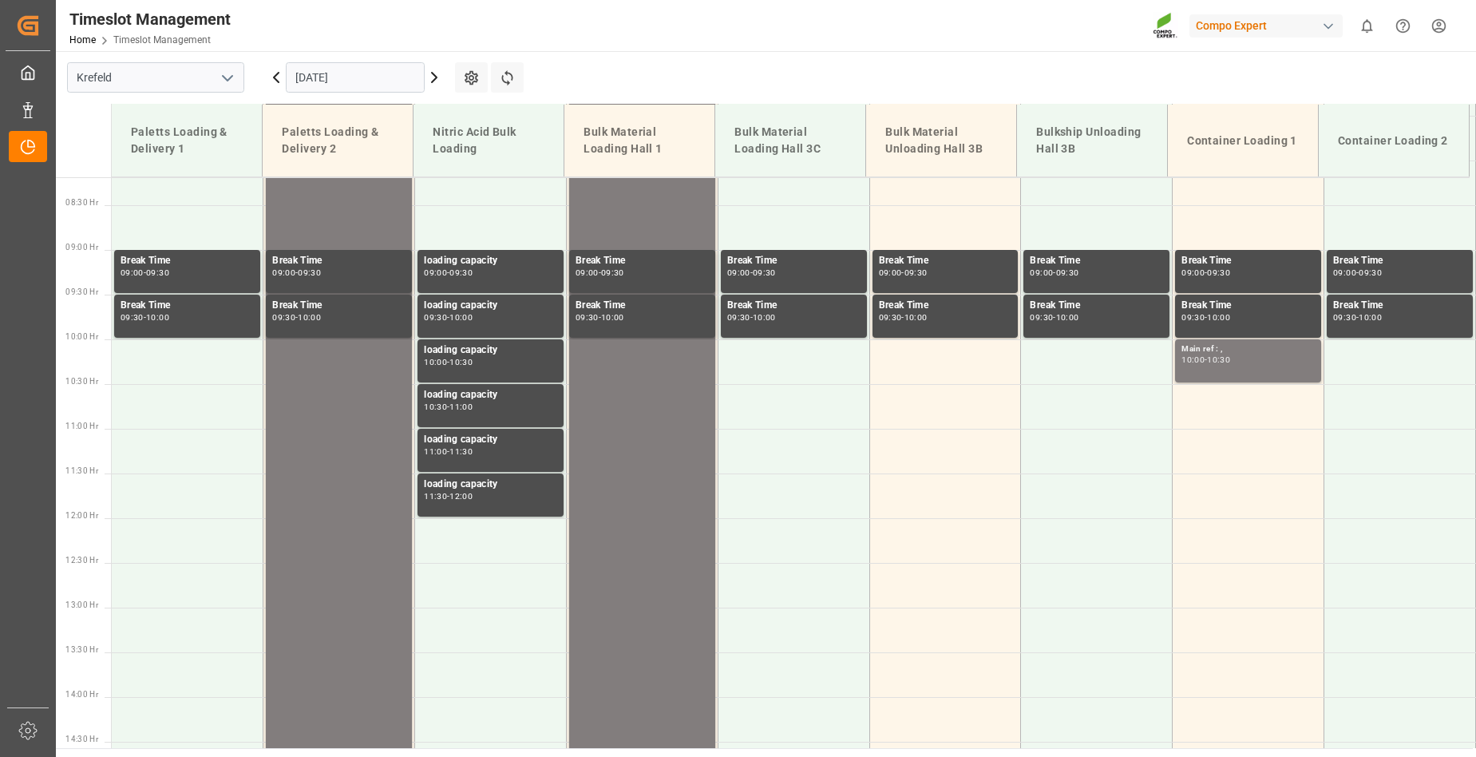
scroll to position [600, 0]
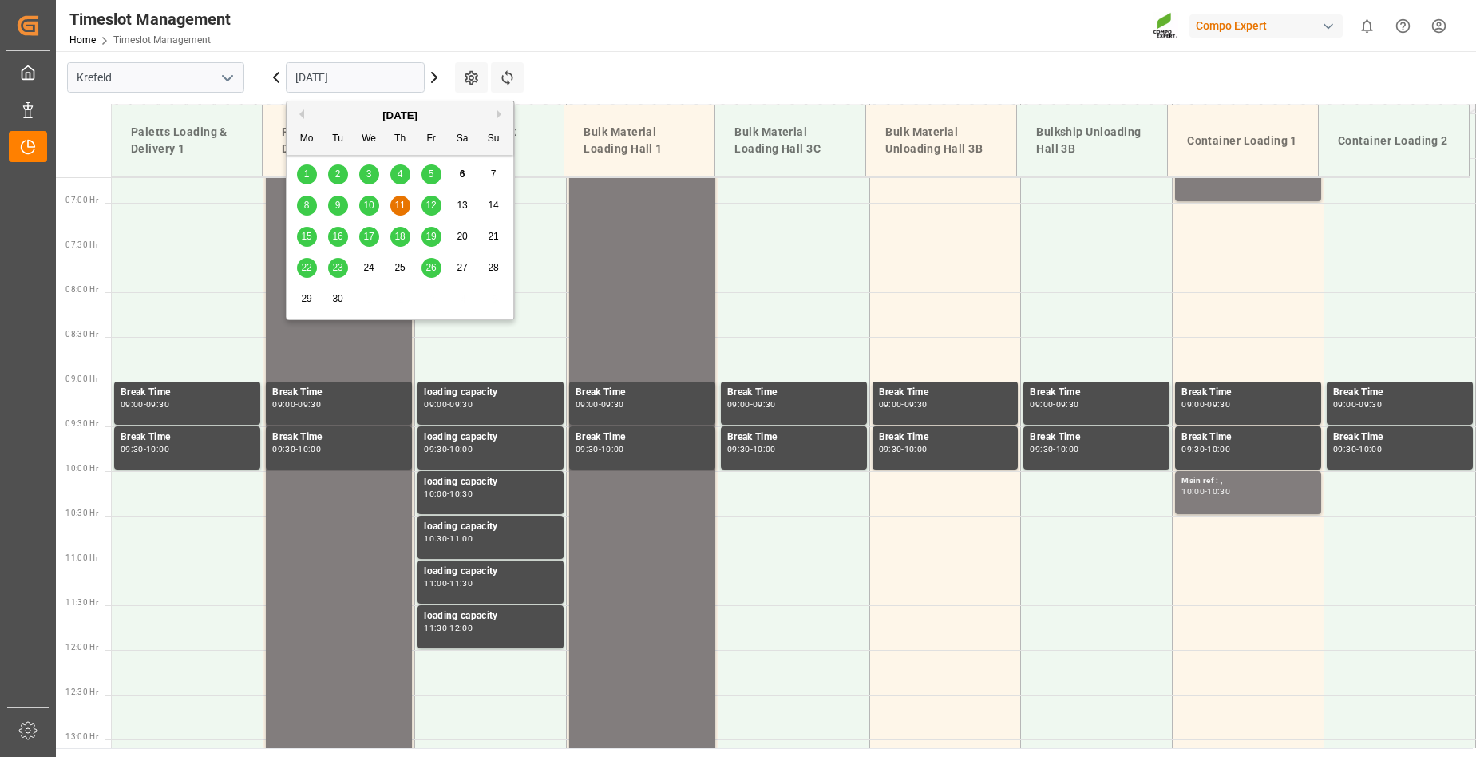
click at [362, 80] on input "[DATE]" at bounding box center [355, 77] width 139 height 30
click at [429, 205] on span "12" at bounding box center [430, 205] width 10 height 11
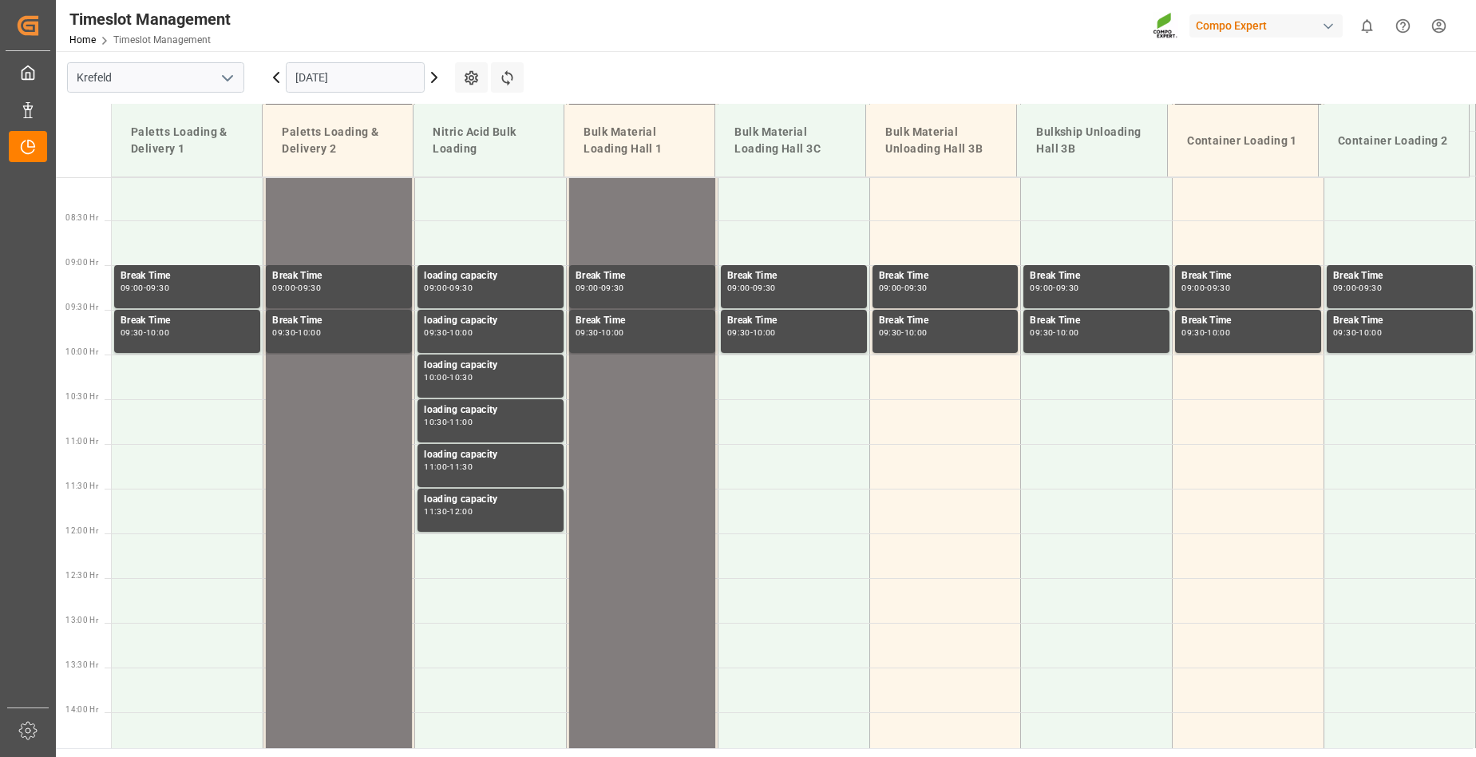
scroll to position [760, 0]
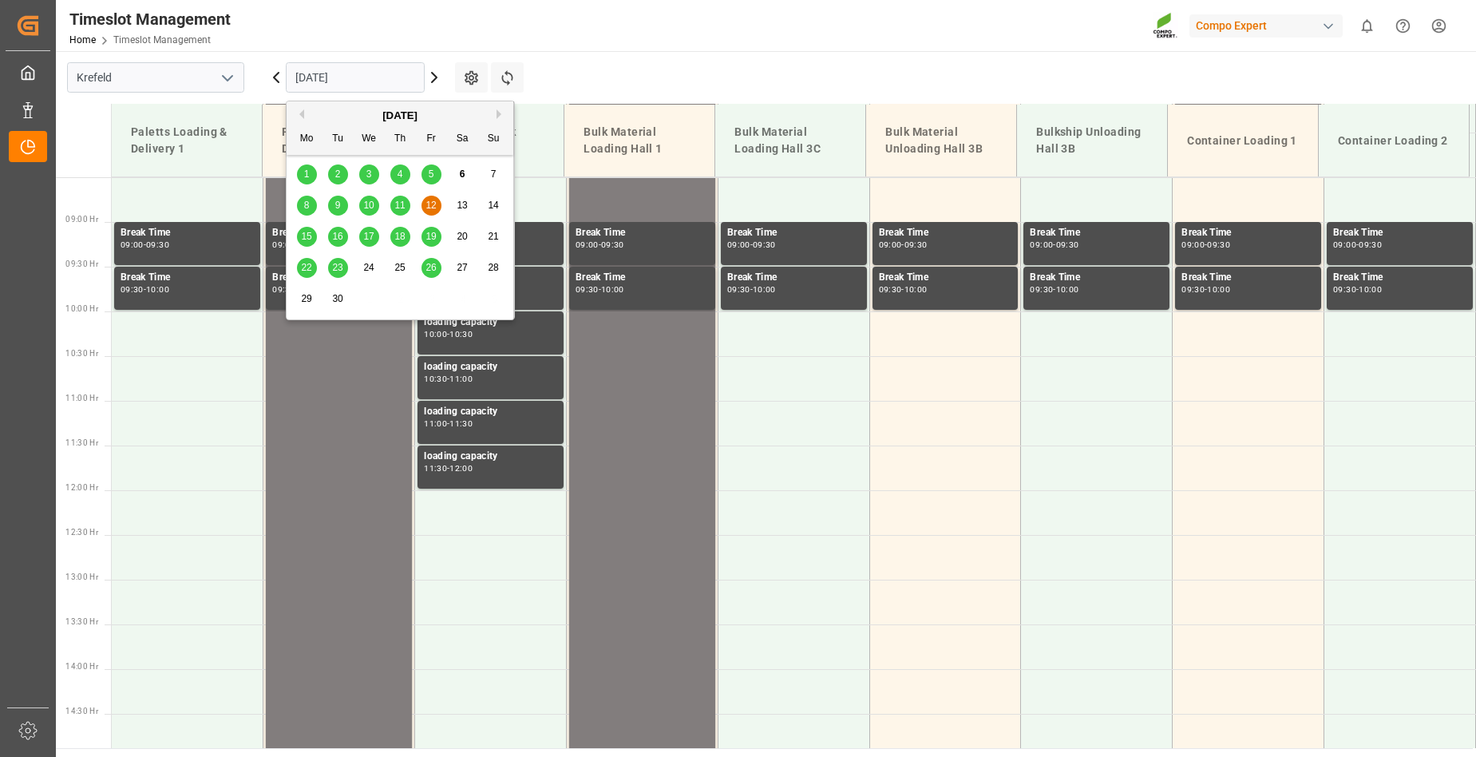
click at [375, 77] on input "[DATE]" at bounding box center [355, 77] width 139 height 30
click at [307, 238] on span "15" at bounding box center [306, 236] width 10 height 11
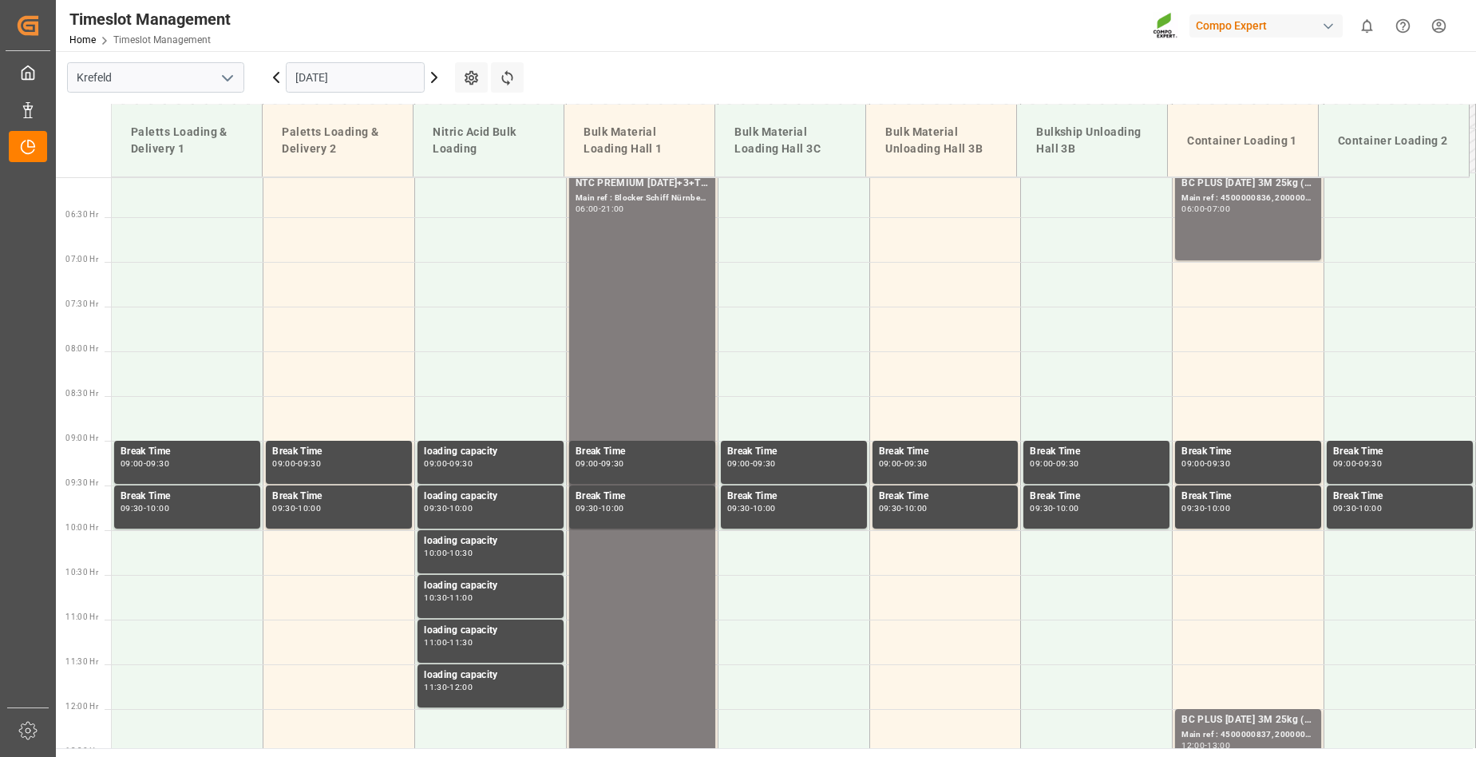
scroll to position [441, 0]
